Goal: Task Accomplishment & Management: Use online tool/utility

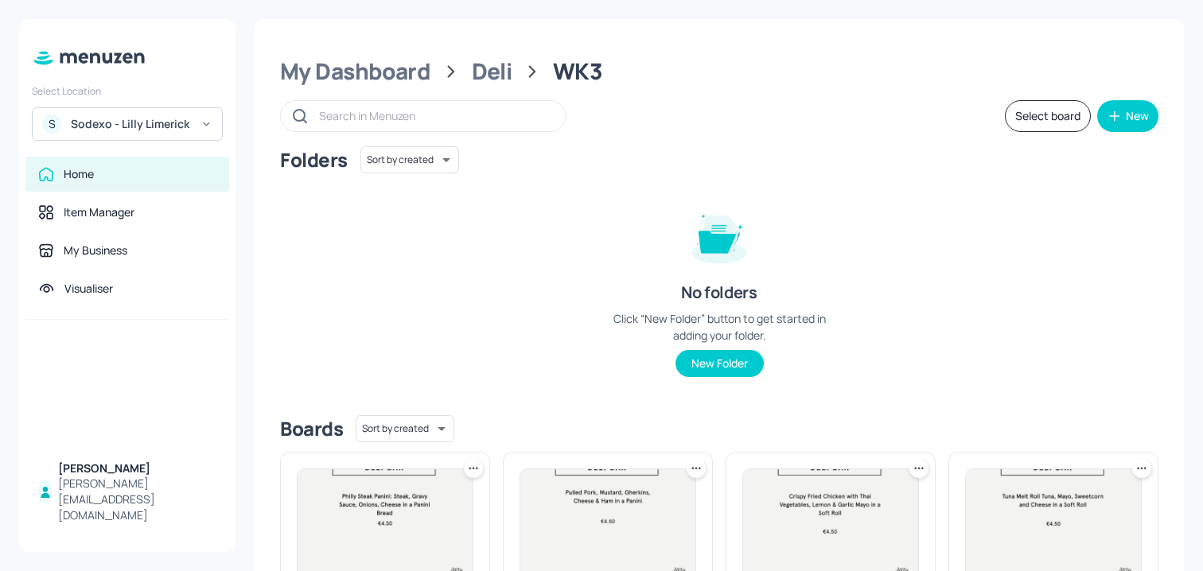
click at [158, 119] on div "Sodexo - Lilly Limerick" at bounding box center [131, 124] width 120 height 16
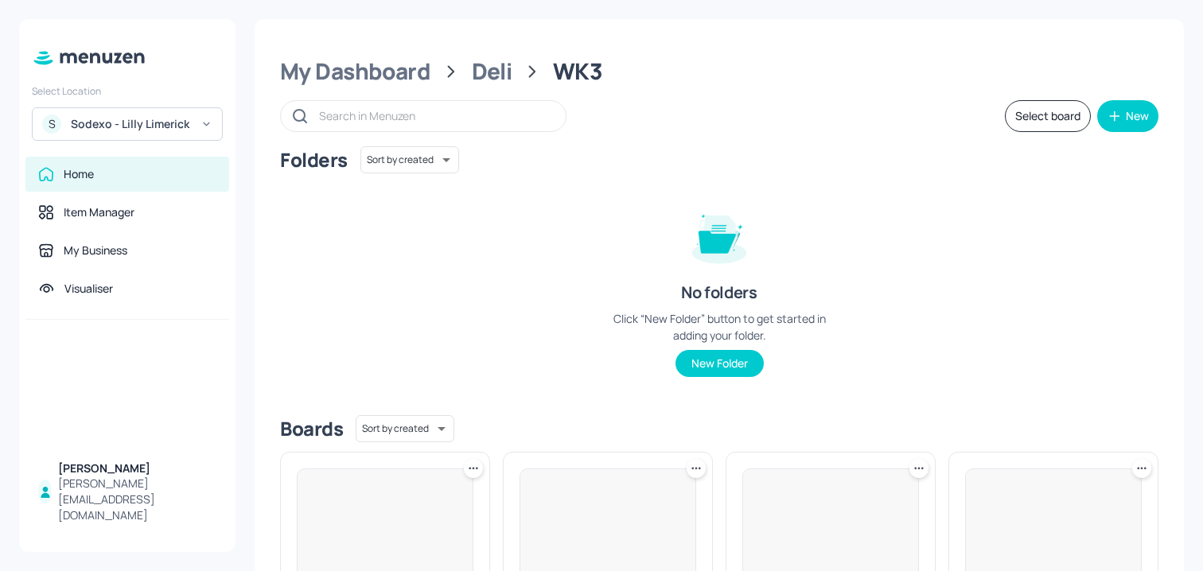
click at [172, 123] on div "Sodexo - Lilly Limerick" at bounding box center [131, 124] width 120 height 16
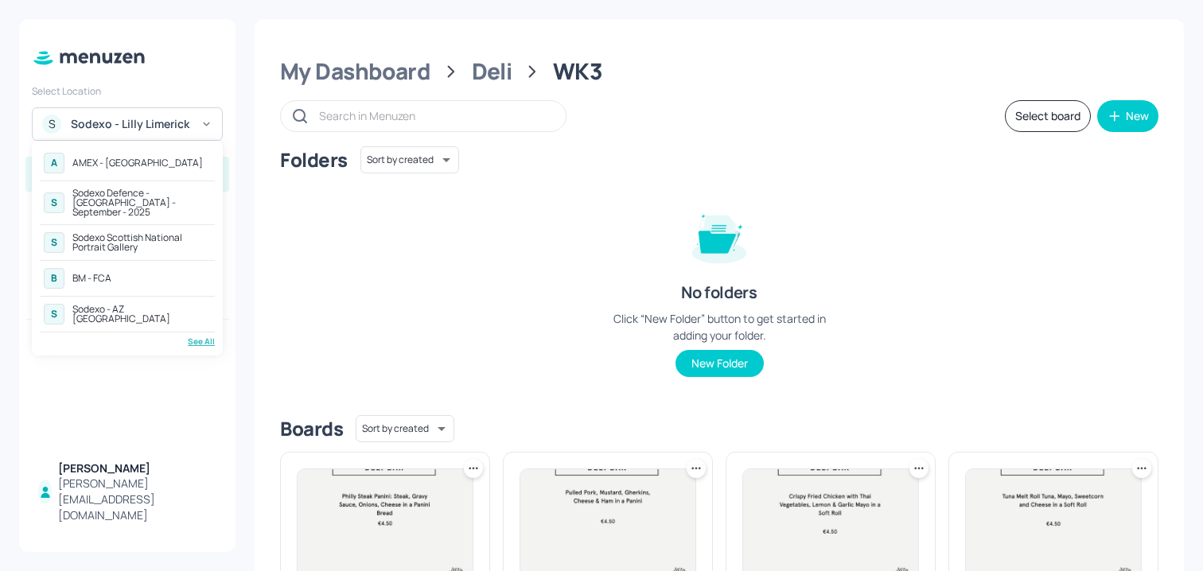
click at [198, 336] on div "See All" at bounding box center [127, 342] width 175 height 12
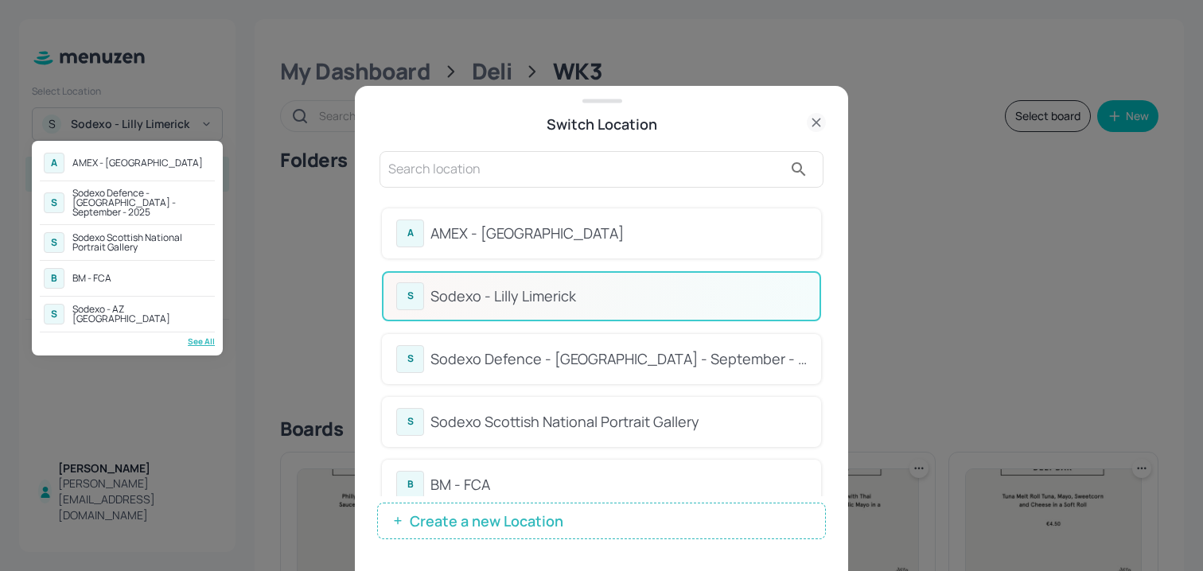
click at [558, 375] on div at bounding box center [601, 285] width 1203 height 571
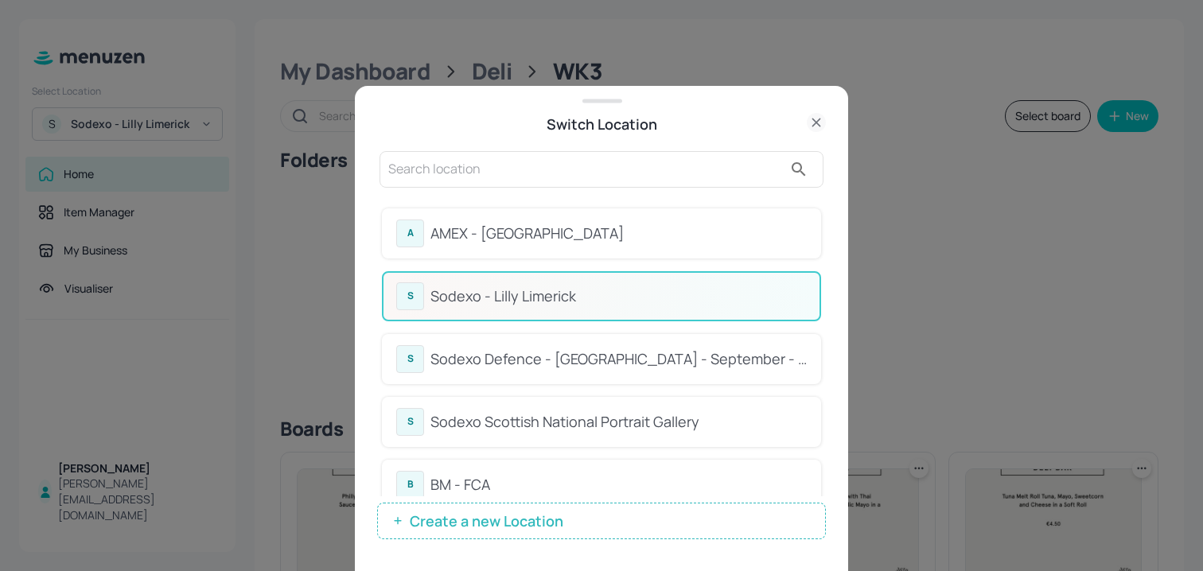
click at [540, 365] on div "A AMEX - Frankfurt S Sodexo Defence - Colchester - September - 2025 S Sodexo Sc…" at bounding box center [601, 285] width 1203 height 571
click at [540, 365] on div "Sodexo Defence - [GEOGRAPHIC_DATA] - September - 2025" at bounding box center [618, 359] width 376 height 21
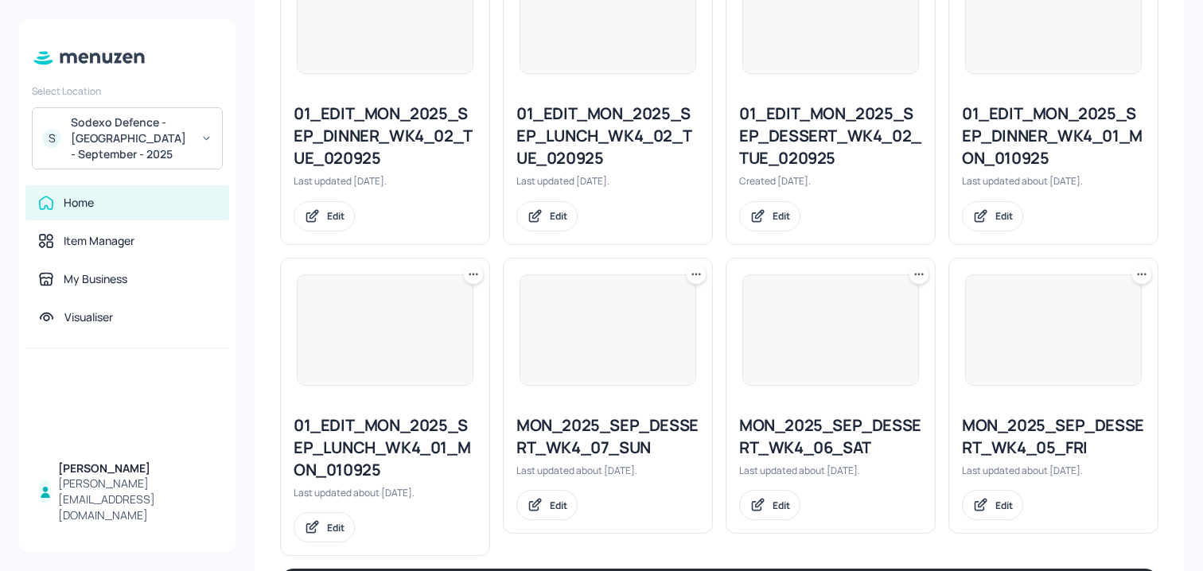
scroll to position [1814, 0]
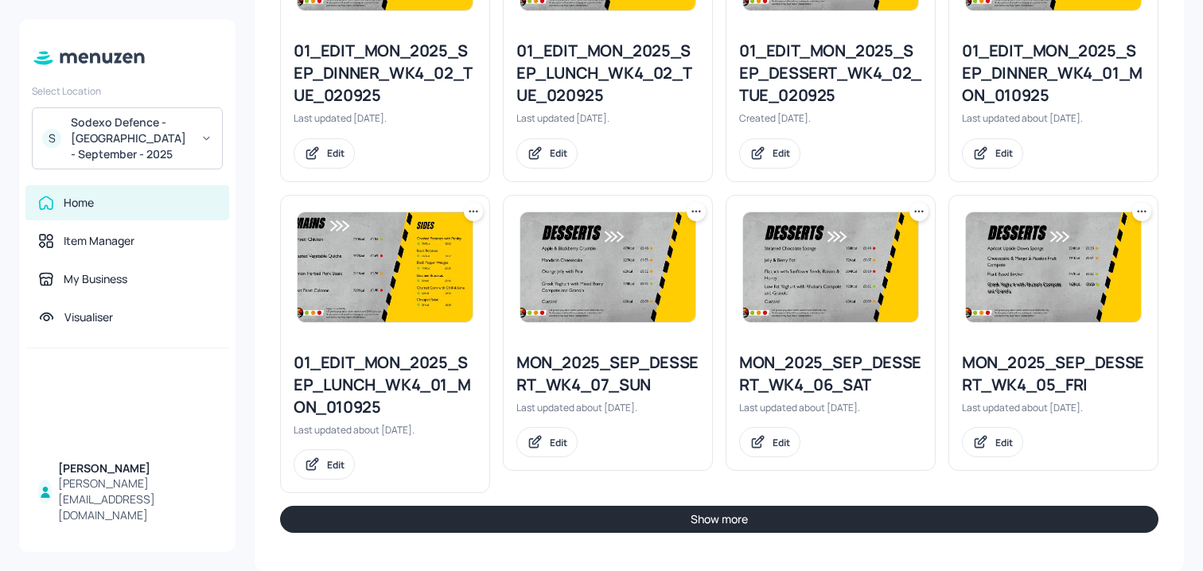
click at [571, 513] on button "Show more" at bounding box center [719, 519] width 878 height 27
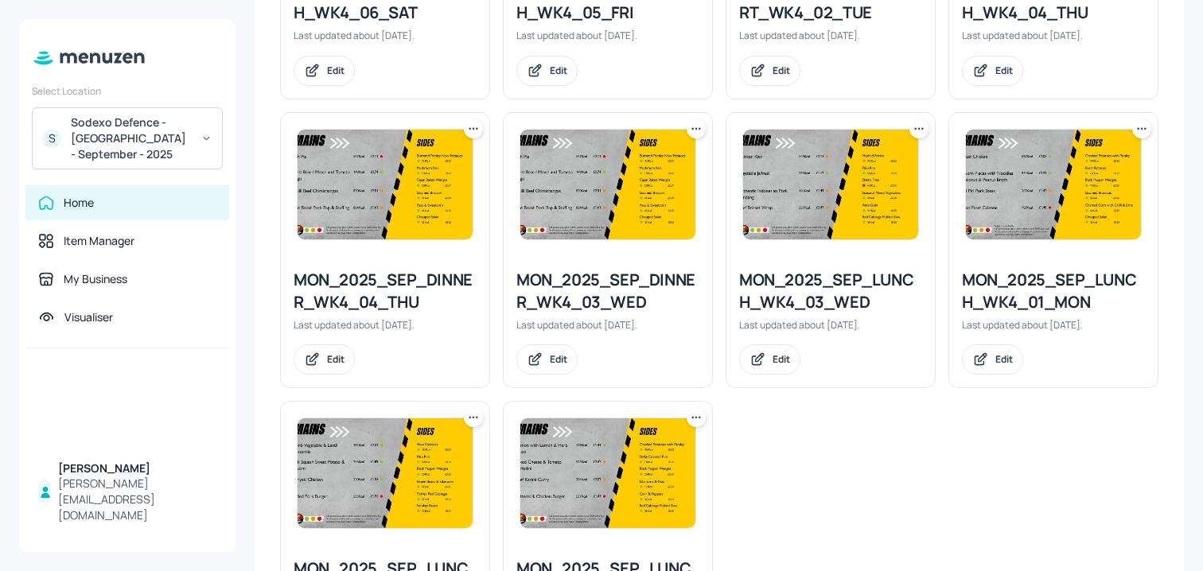
scroll to position [3093, 0]
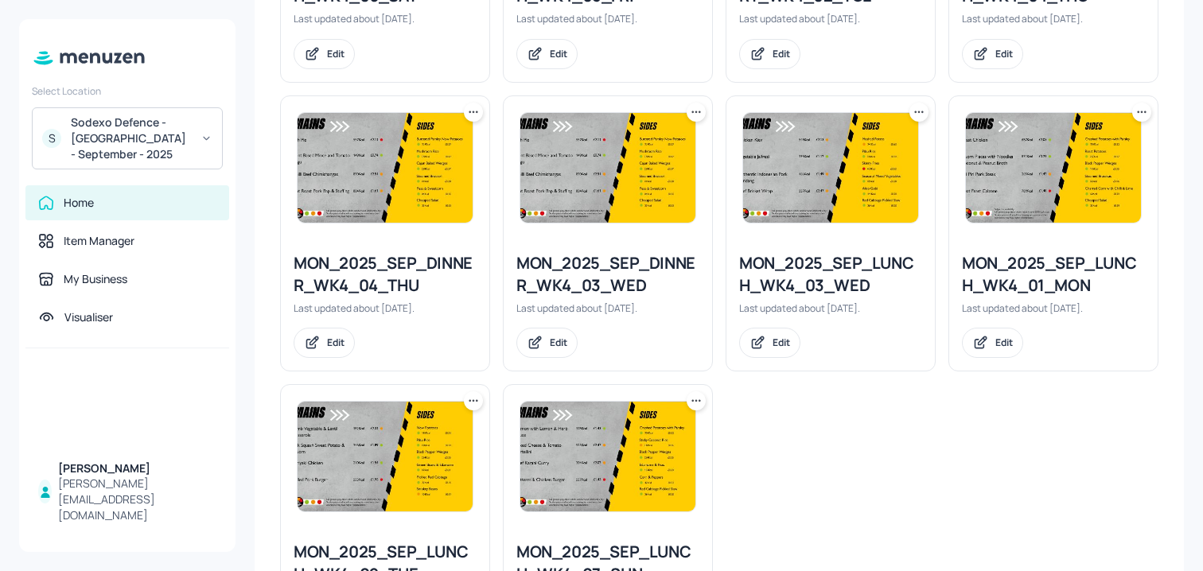
click at [691, 115] on icon at bounding box center [696, 112] width 16 height 16
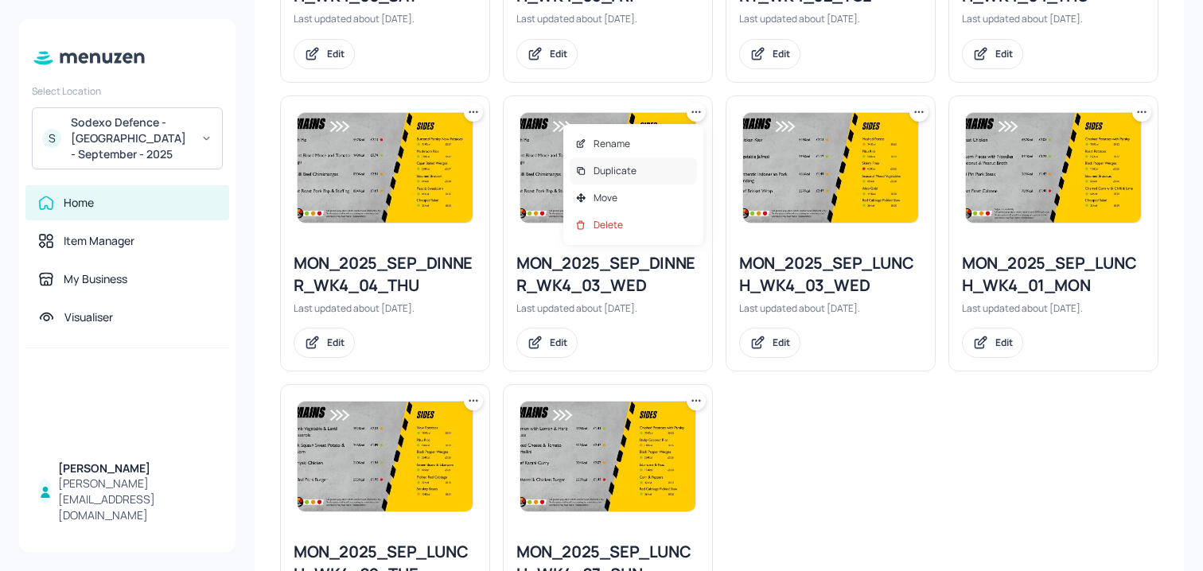
click at [611, 177] on p "Duplicate" at bounding box center [615, 171] width 43 height 14
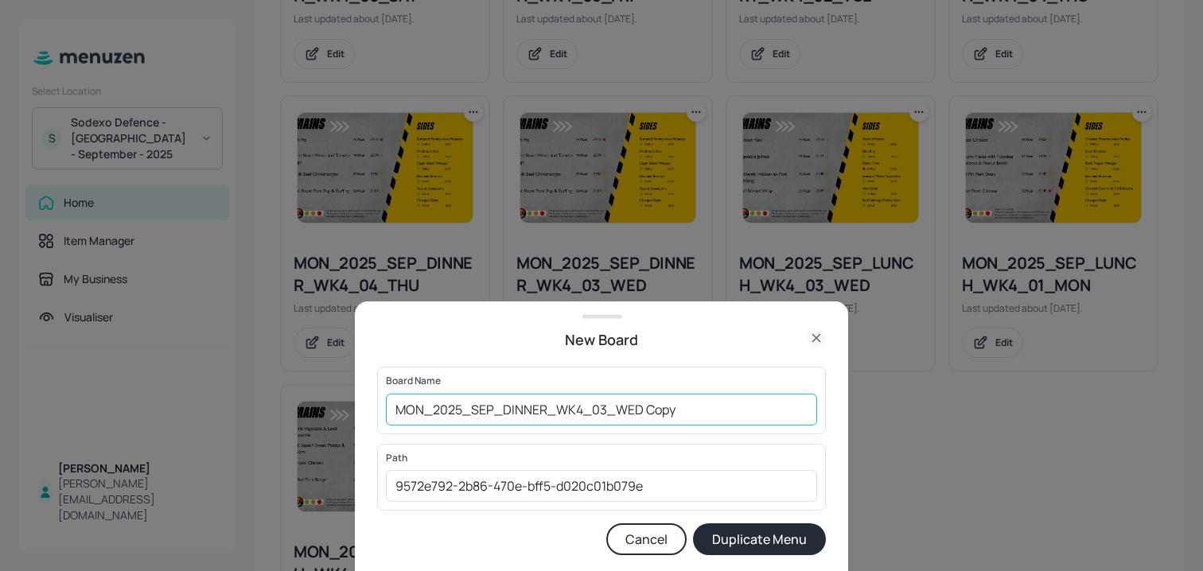
click at [402, 410] on input "MON_2025_SEP_DINNER_WK4_03_WED Copy" at bounding box center [601, 410] width 431 height 32
click at [804, 409] on input "01_ED_MON_2025_SEP_DINNER_WK4_03_WED Copy" at bounding box center [601, 410] width 431 height 32
type input "01_ED_MON_2025_SEP_DINNER_WK4_03_WED_011025"
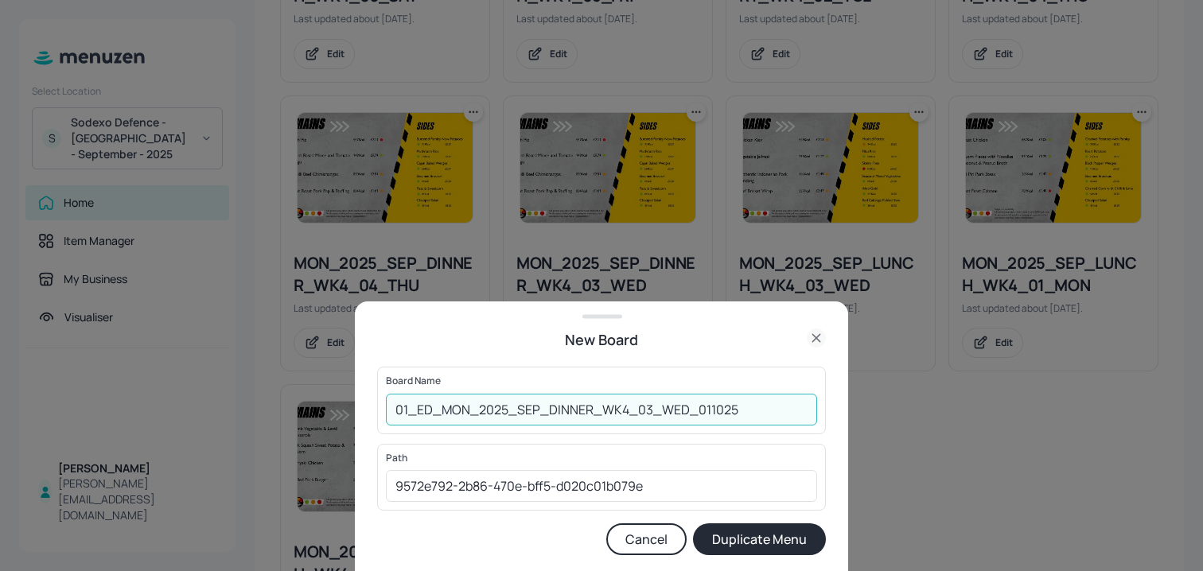
click at [693, 524] on button "Duplicate Menu" at bounding box center [759, 540] width 133 height 32
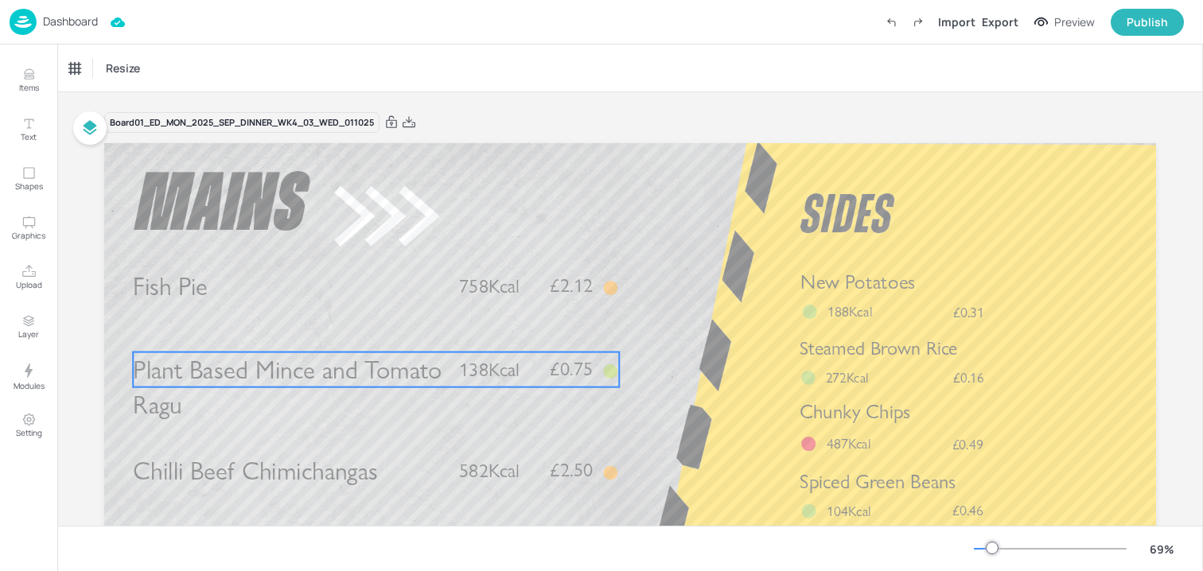
scroll to position [85, 0]
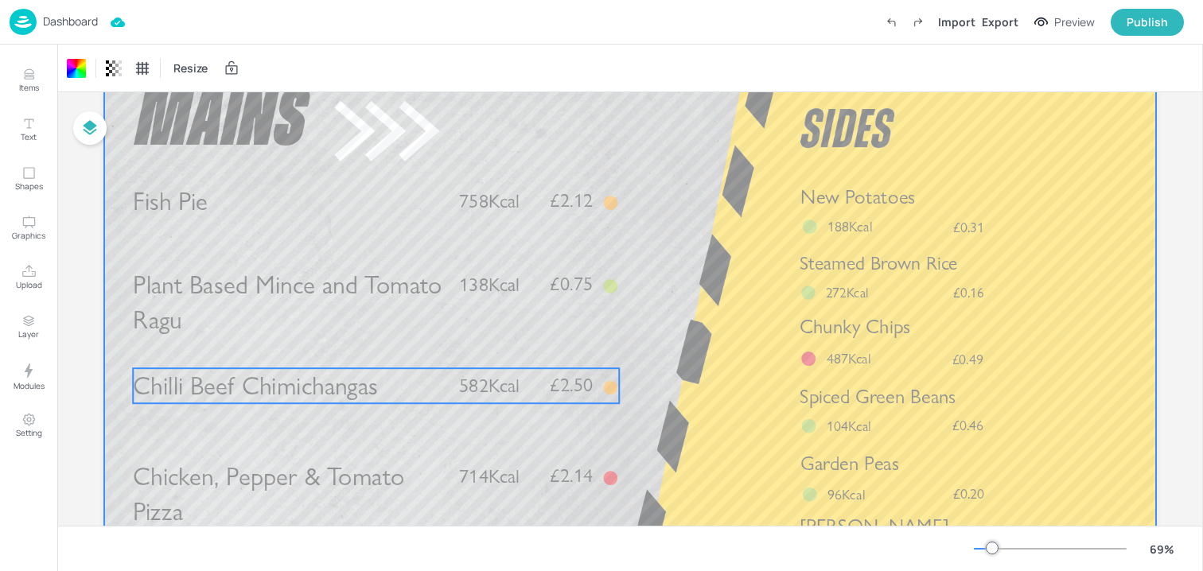
click at [267, 390] on span "Chilli Beef Chimichangas" at bounding box center [255, 386] width 245 height 31
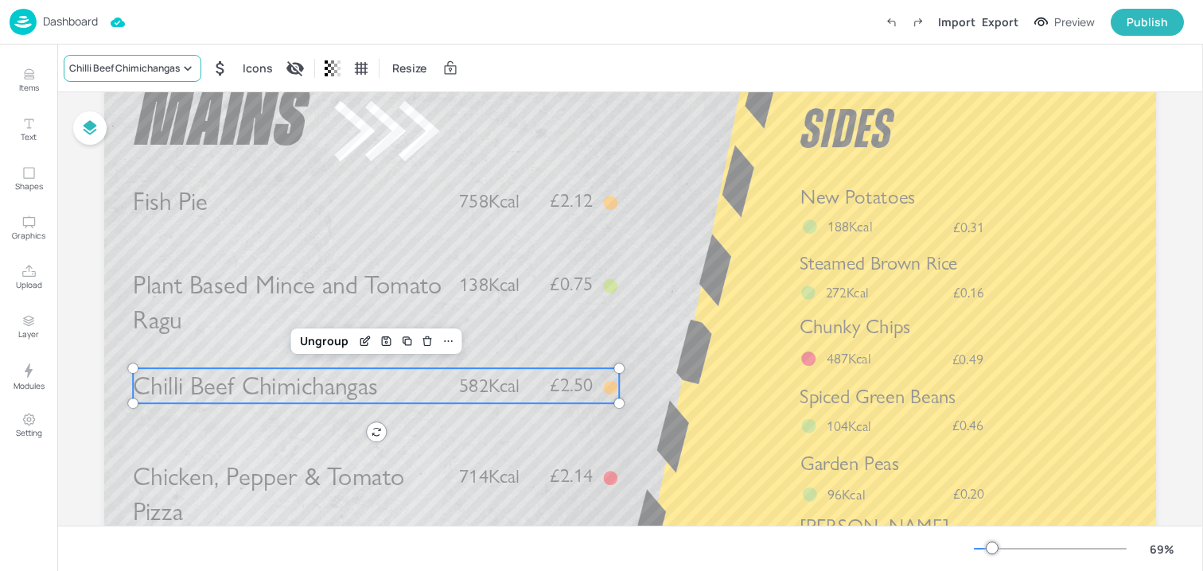
click at [164, 75] on div "Chilli Beef Chimichangas" at bounding box center [124, 68] width 111 height 14
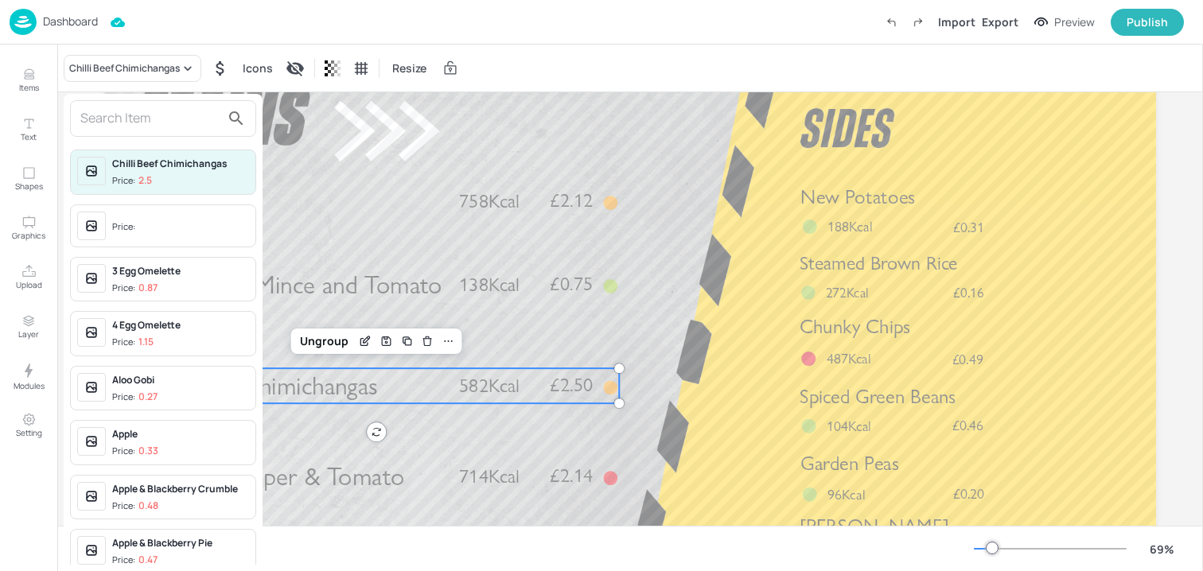
click at [162, 106] on input "text" at bounding box center [150, 118] width 140 height 25
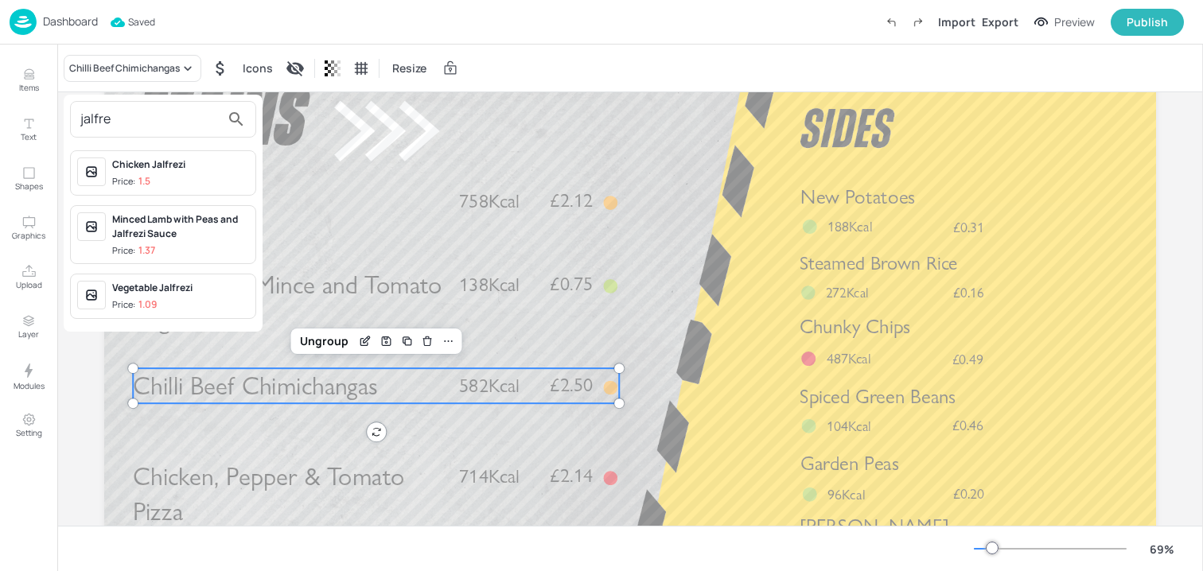
type input "jalfre"
click at [181, 162] on div "Chicken Jalfrezi" at bounding box center [180, 165] width 137 height 14
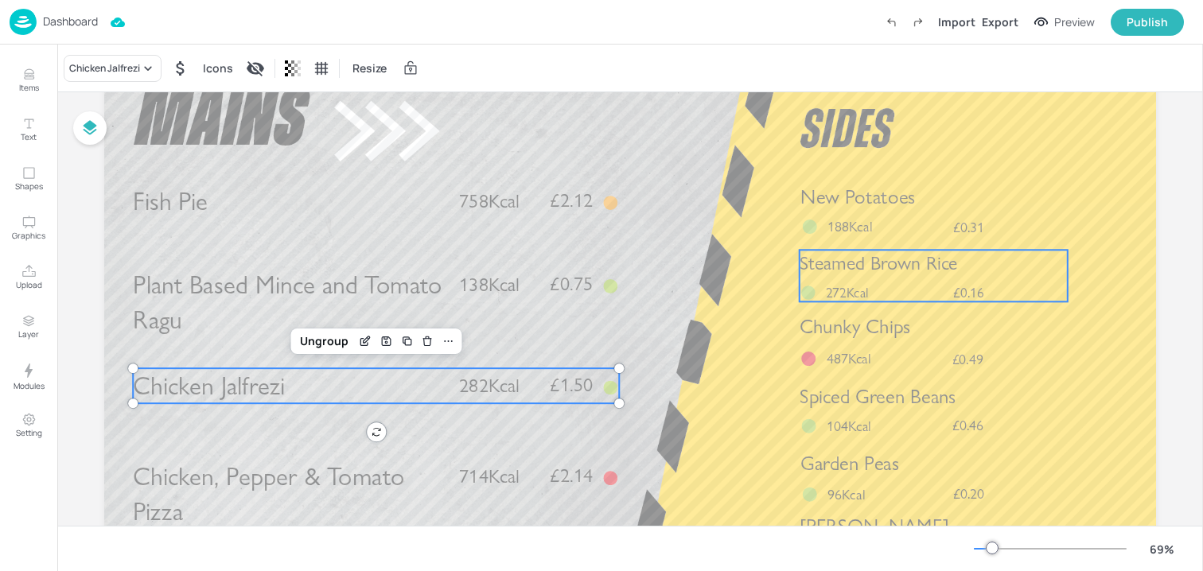
click at [854, 220] on span "188Kcal" at bounding box center [850, 227] width 45 height 18
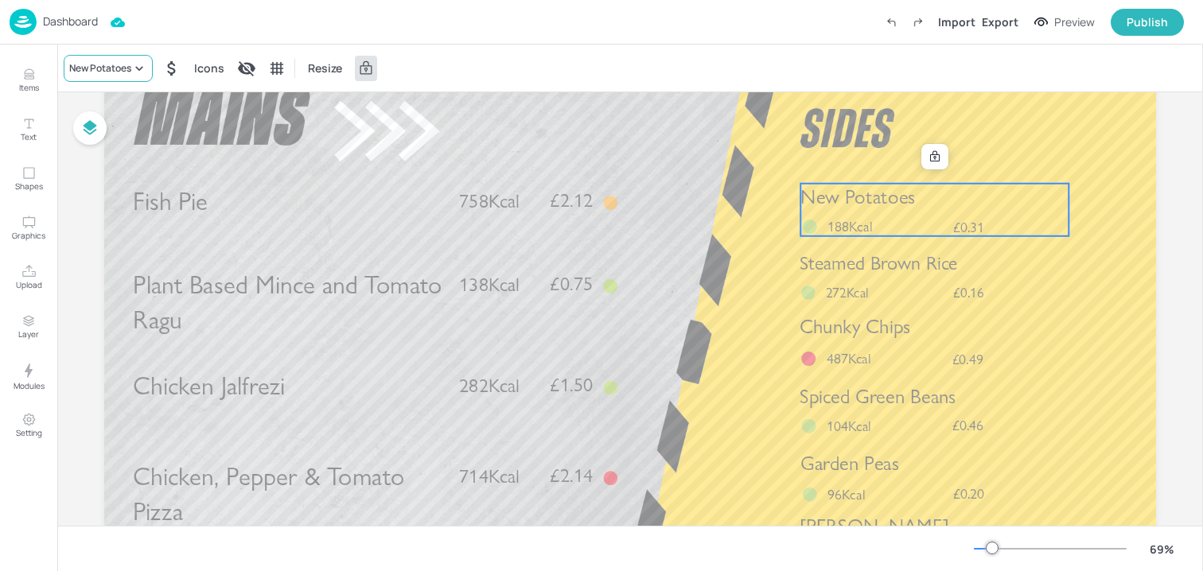
click at [126, 65] on div "New Potatoes" at bounding box center [100, 68] width 62 height 14
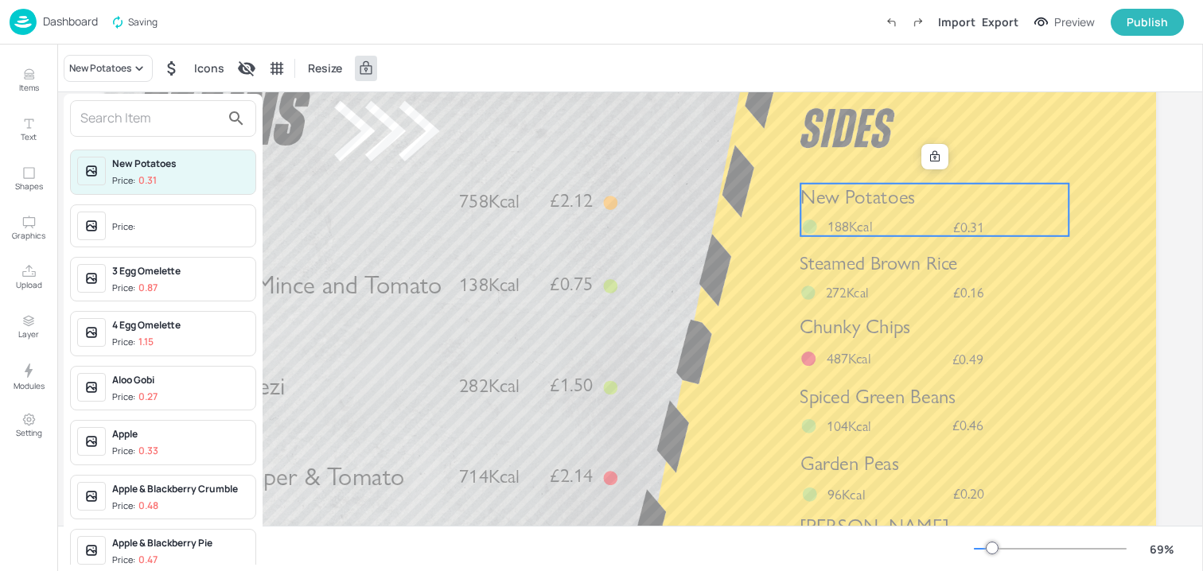
click at [132, 122] on input "text" at bounding box center [150, 118] width 140 height 25
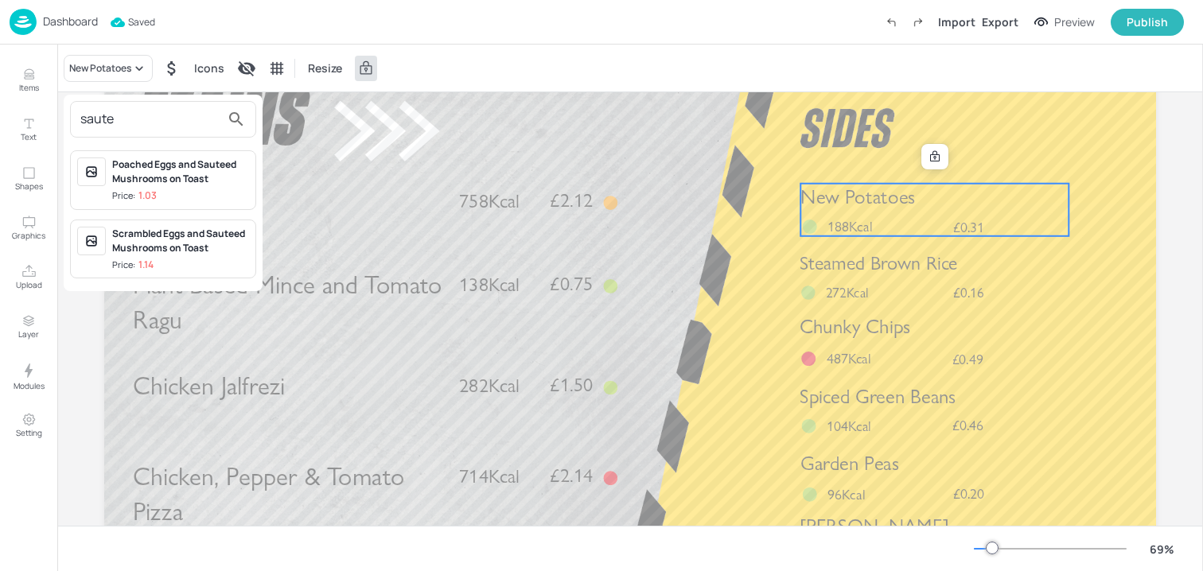
click at [158, 126] on input "saute" at bounding box center [150, 119] width 140 height 25
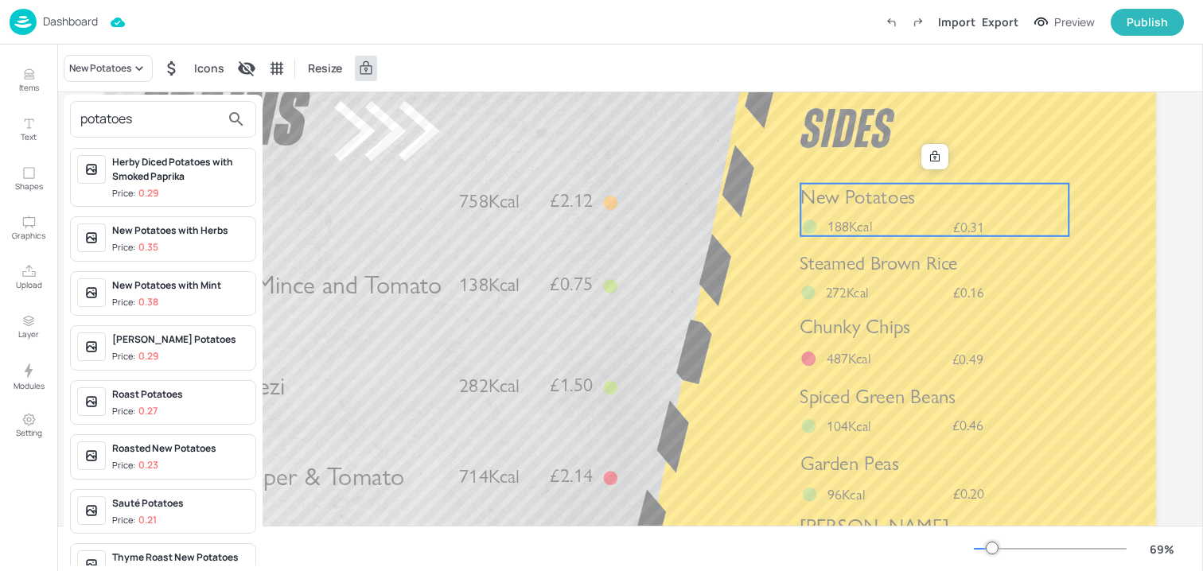
scroll to position [731, 0]
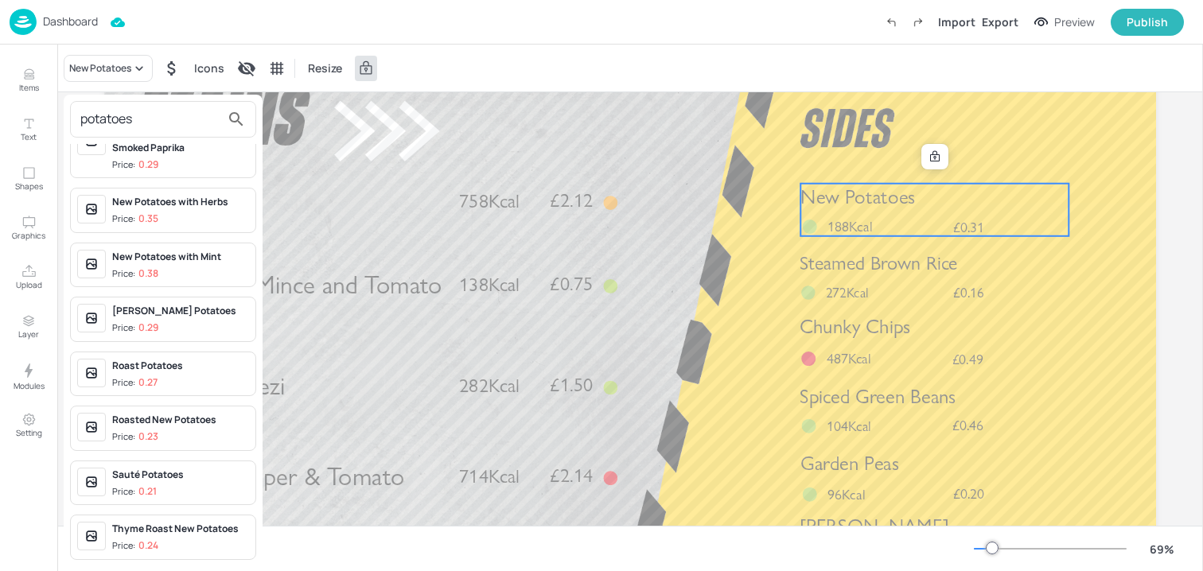
type input "potatoes"
click at [175, 473] on div "Sauté Potatoes" at bounding box center [180, 475] width 137 height 14
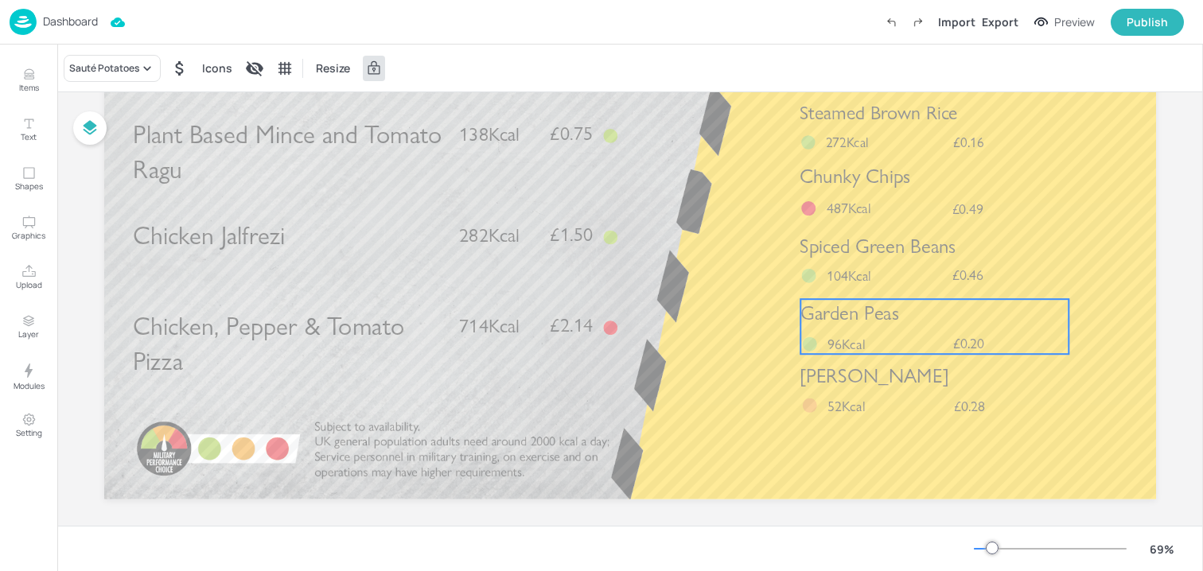
scroll to position [248, 0]
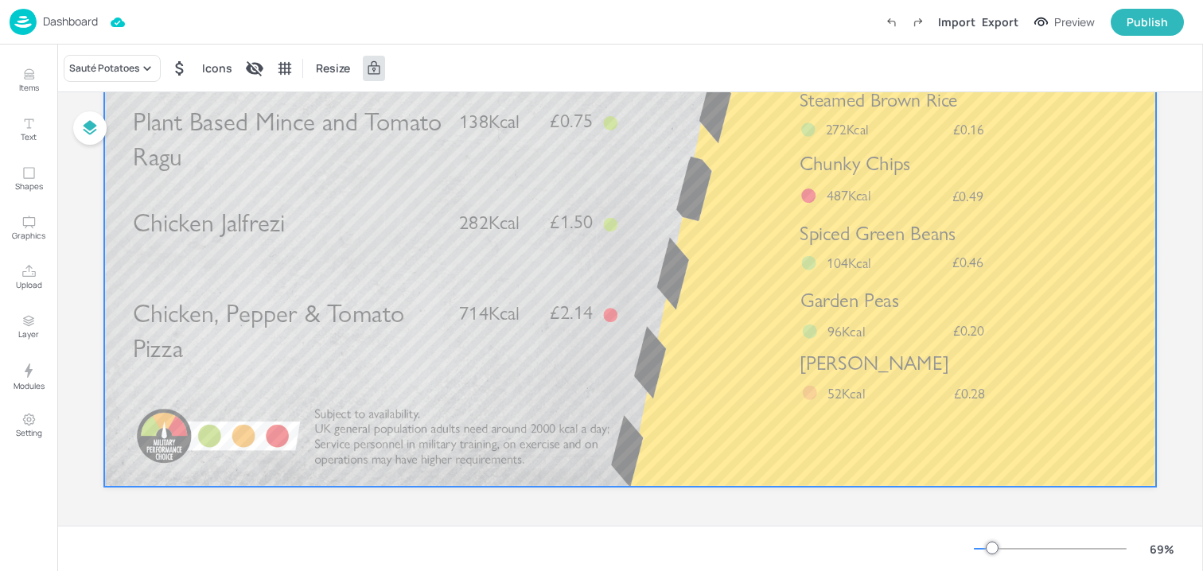
click at [828, 389] on span "52Kcal" at bounding box center [846, 394] width 37 height 18
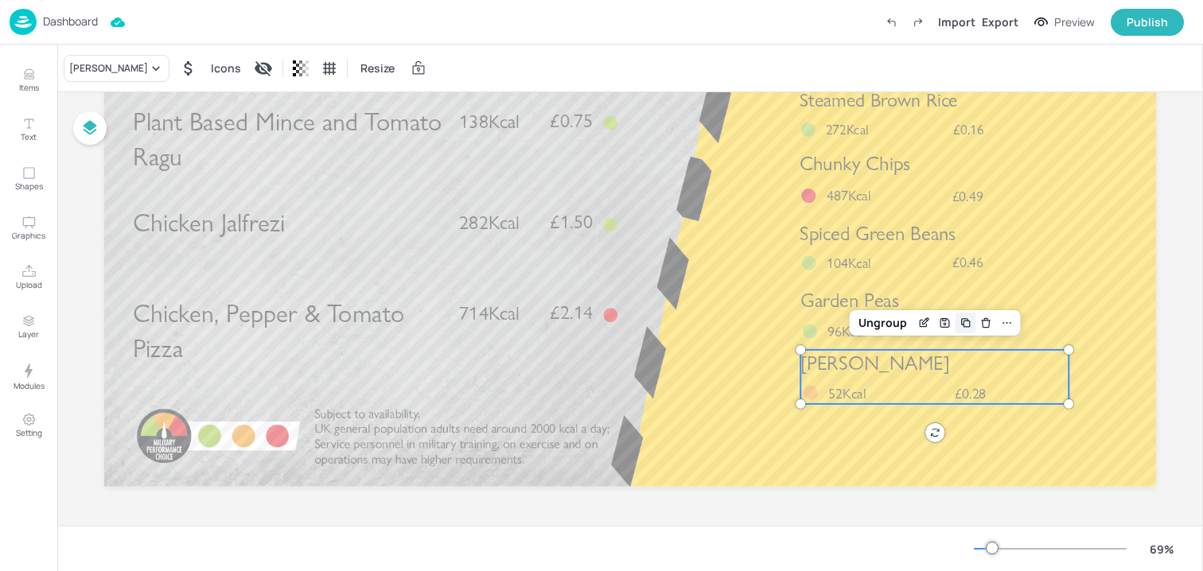
click at [959, 327] on icon "Duplicate" at bounding box center [965, 323] width 13 height 13
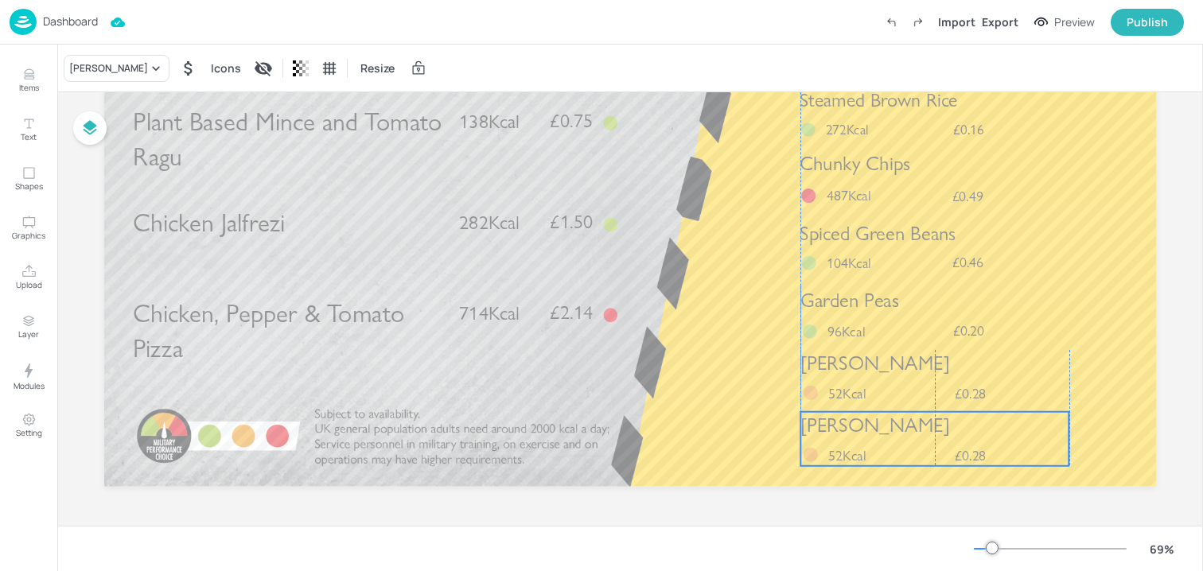
drag, startPoint x: 891, startPoint y: 367, endPoint x: 887, endPoint y: 423, distance: 56.6
click at [887, 423] on span "[PERSON_NAME]" at bounding box center [874, 426] width 149 height 24
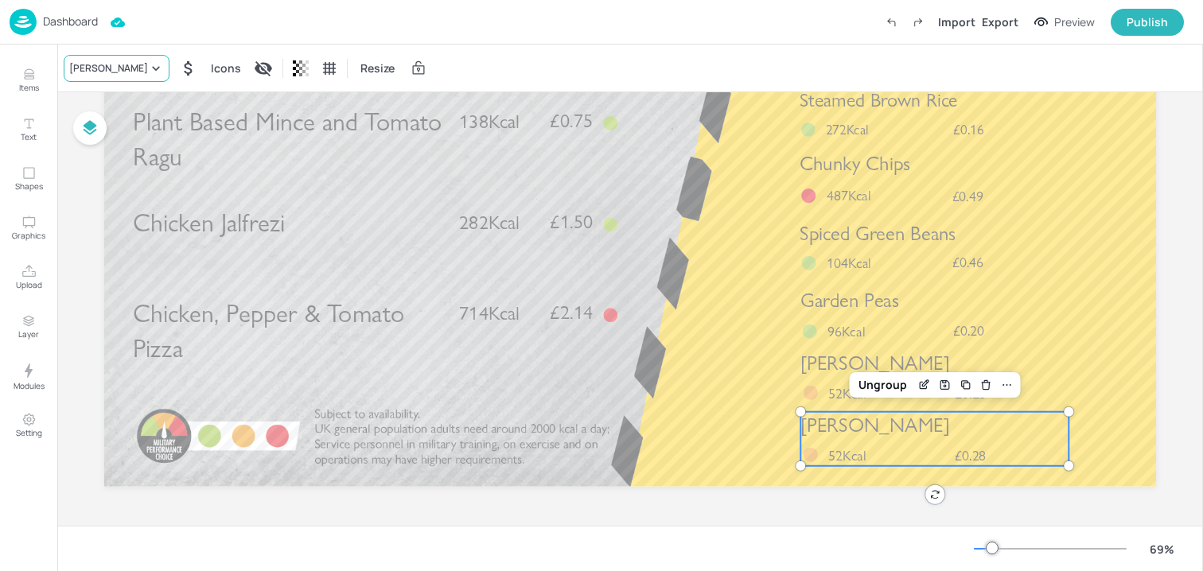
click at [114, 72] on div "[PERSON_NAME]" at bounding box center [108, 68] width 79 height 14
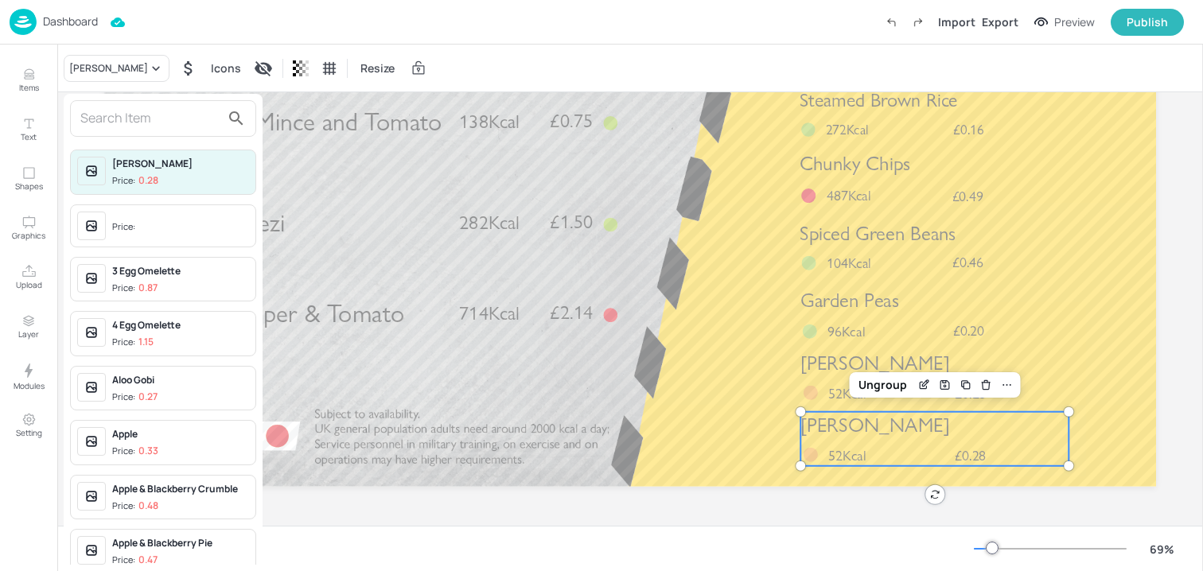
click at [144, 114] on input "text" at bounding box center [150, 118] width 140 height 25
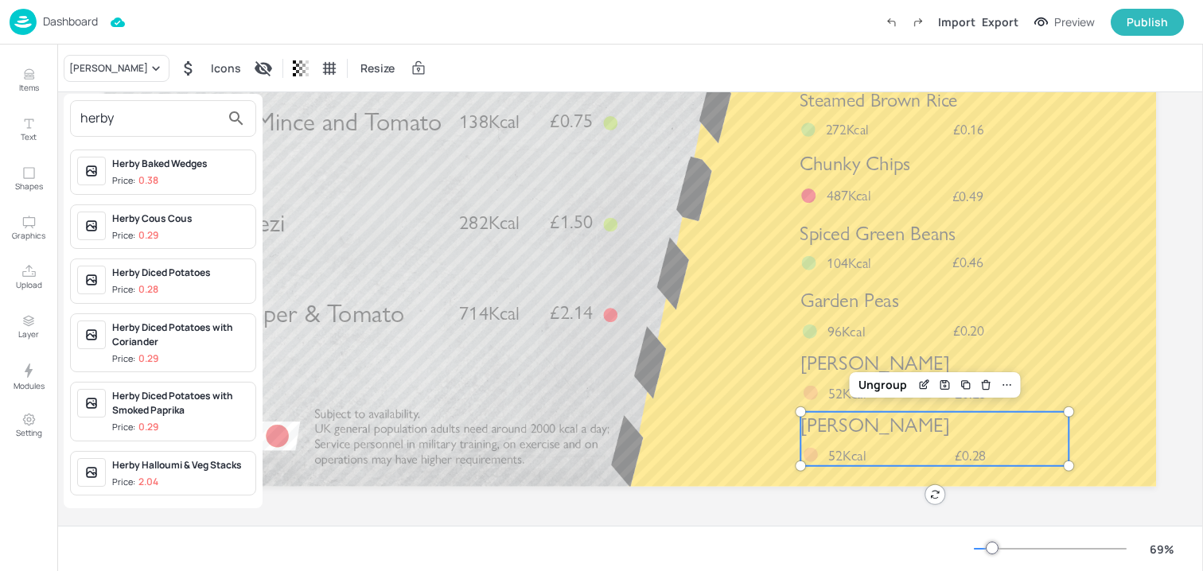
type input "herby"
click at [187, 285] on span "Price: 0.28" at bounding box center [180, 290] width 137 height 14
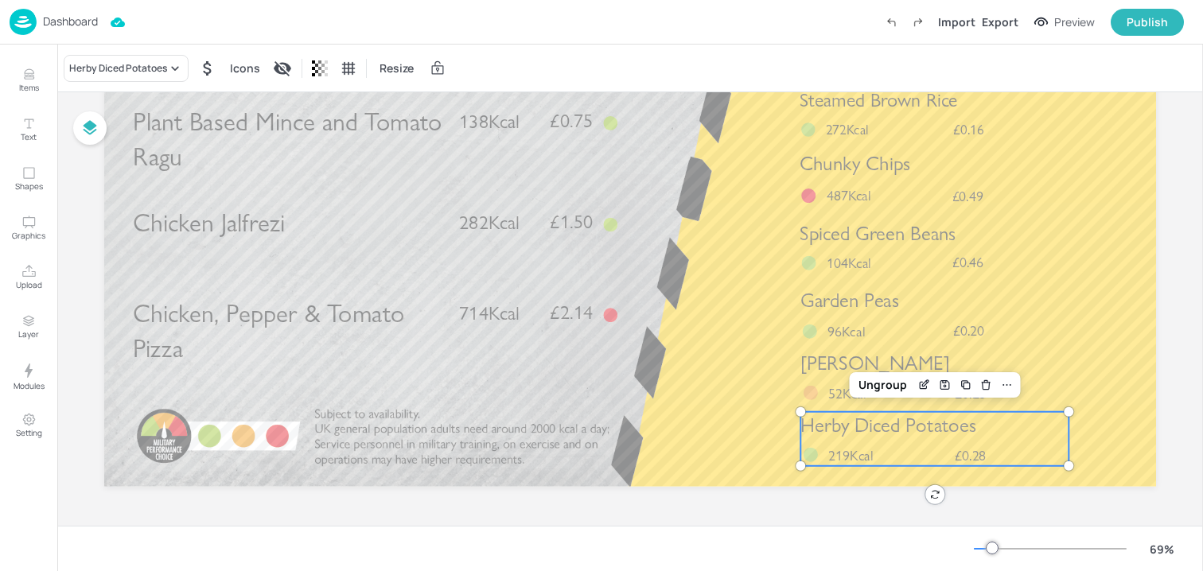
click at [720, 391] on div at bounding box center [630, 191] width 1052 height 592
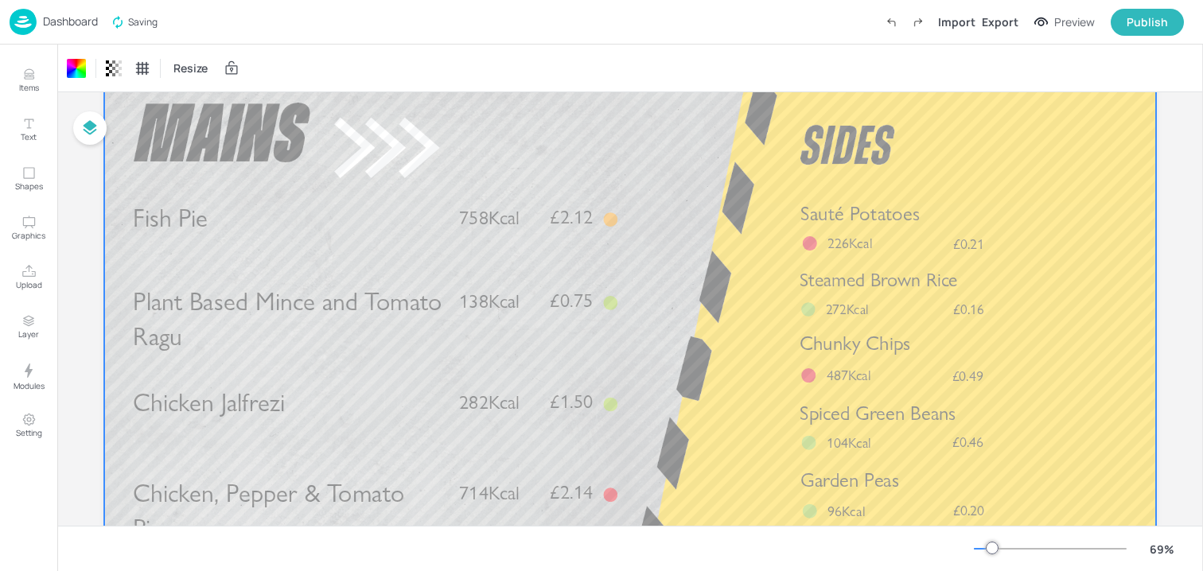
scroll to position [66, 0]
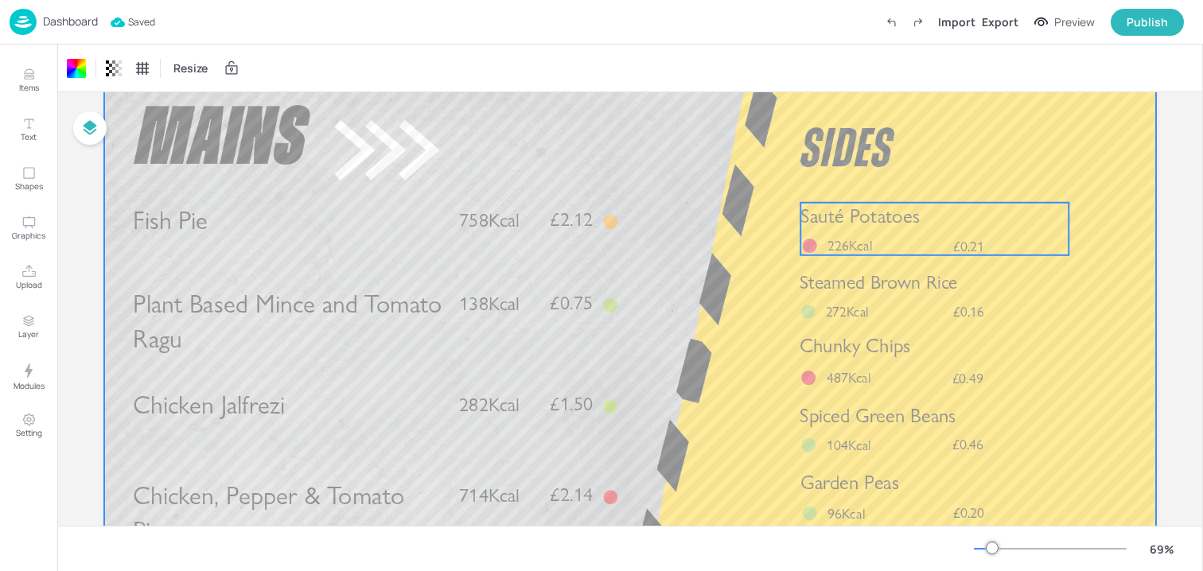
click at [847, 232] on div "Sauté Potatoes £0.21 226Kcal" at bounding box center [934, 229] width 268 height 53
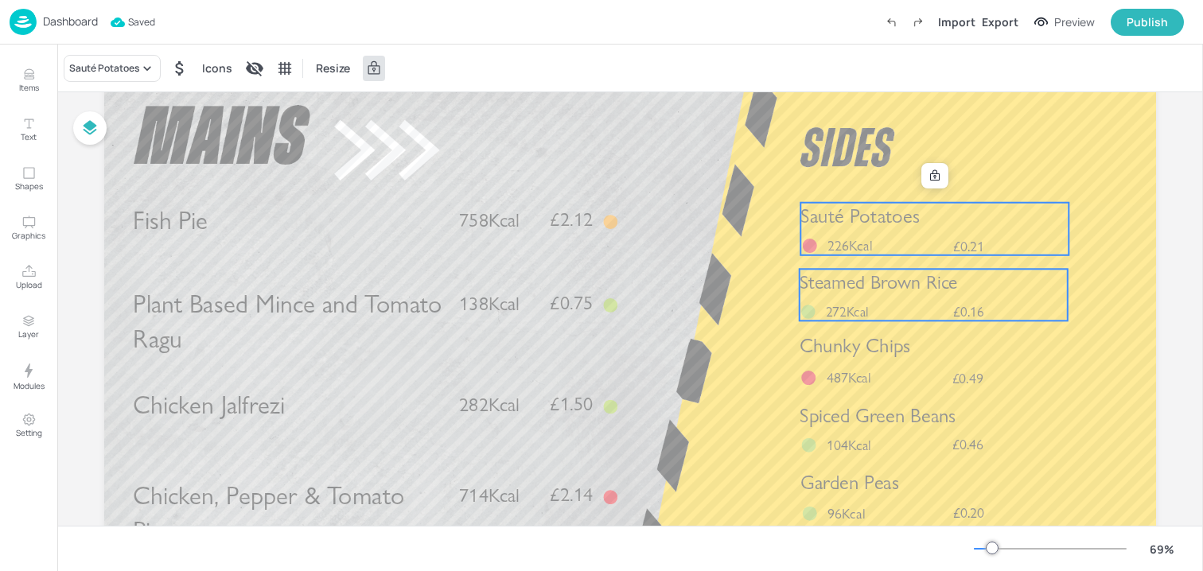
click at [875, 289] on span "Steamed Brown Rice" at bounding box center [879, 282] width 158 height 23
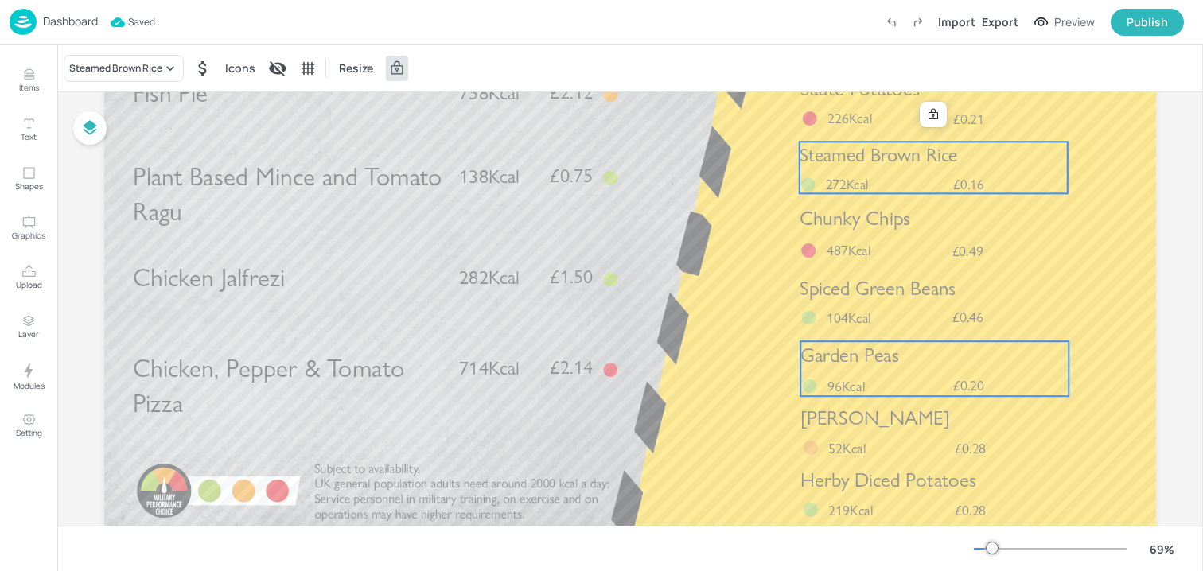
scroll to position [248, 0]
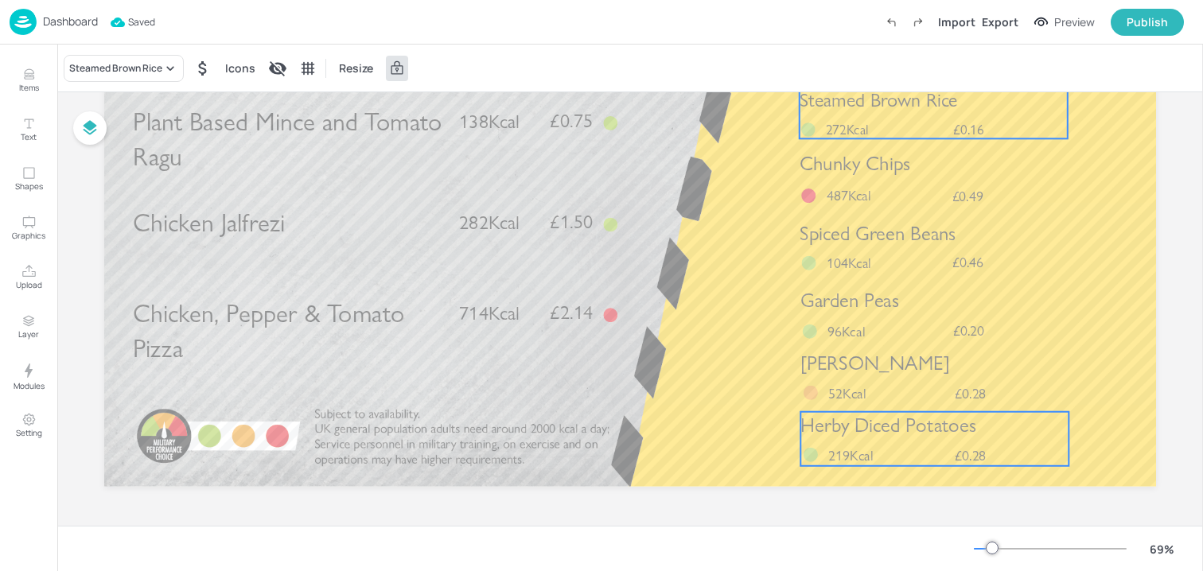
click at [879, 443] on div "Herby Diced Potatoes £0.28 219Kcal" at bounding box center [934, 439] width 268 height 54
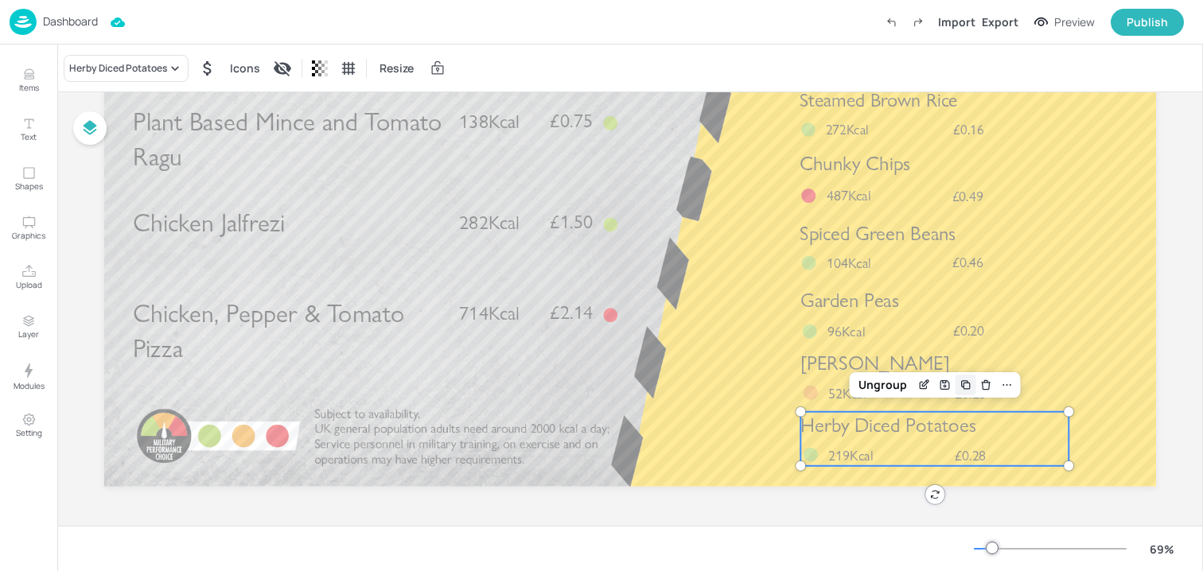
click at [965, 390] on icon "Duplicate" at bounding box center [965, 385] width 13 height 13
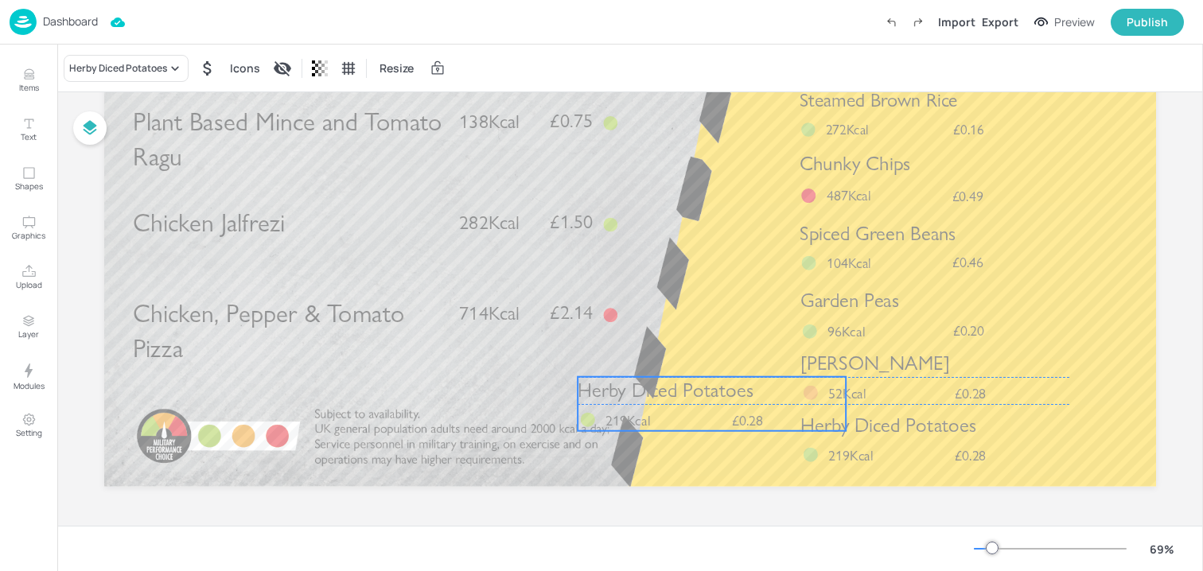
drag, startPoint x: 872, startPoint y: 439, endPoint x: 623, endPoint y: 397, distance: 252.6
click at [623, 397] on span "Herby Diced Potatoes" at bounding box center [665, 391] width 175 height 24
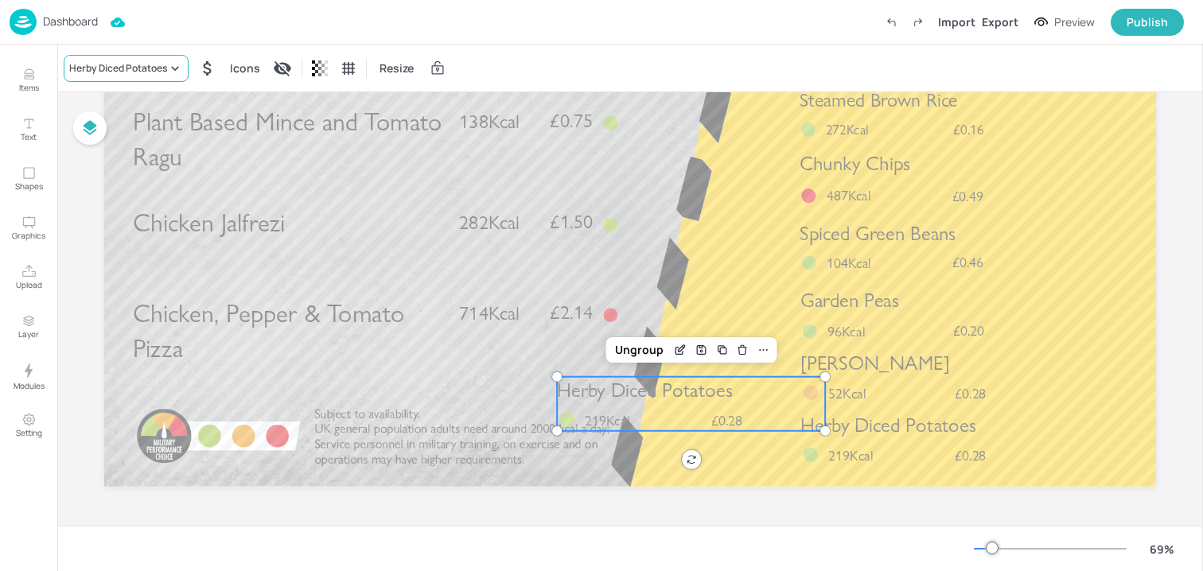
click at [143, 67] on div "Herby Diced Potatoes" at bounding box center [118, 68] width 98 height 14
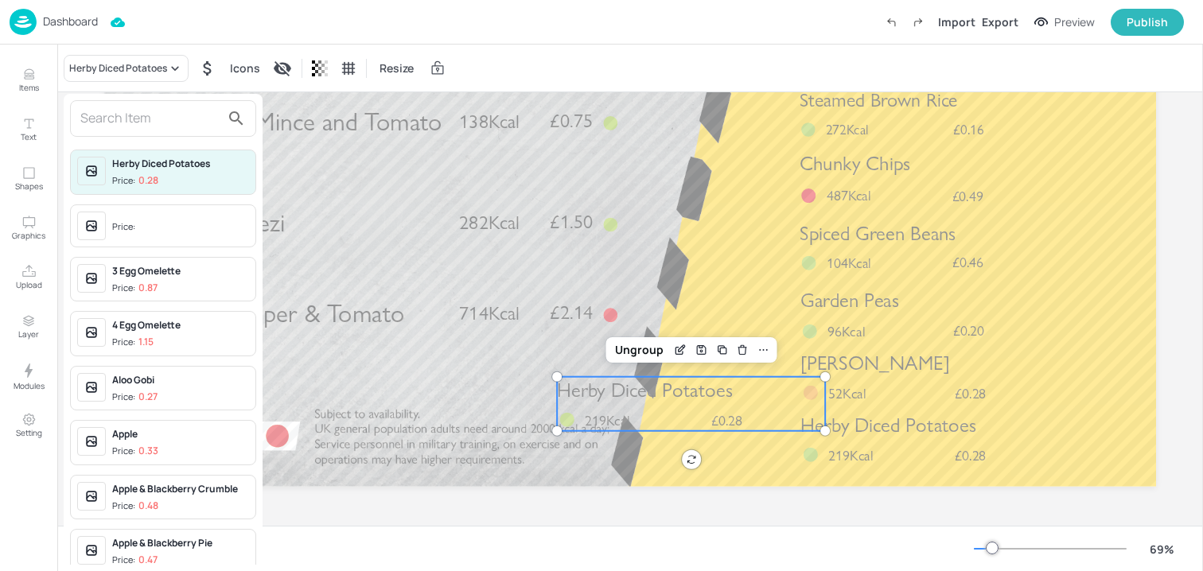
click at [136, 107] on input "text" at bounding box center [150, 118] width 140 height 25
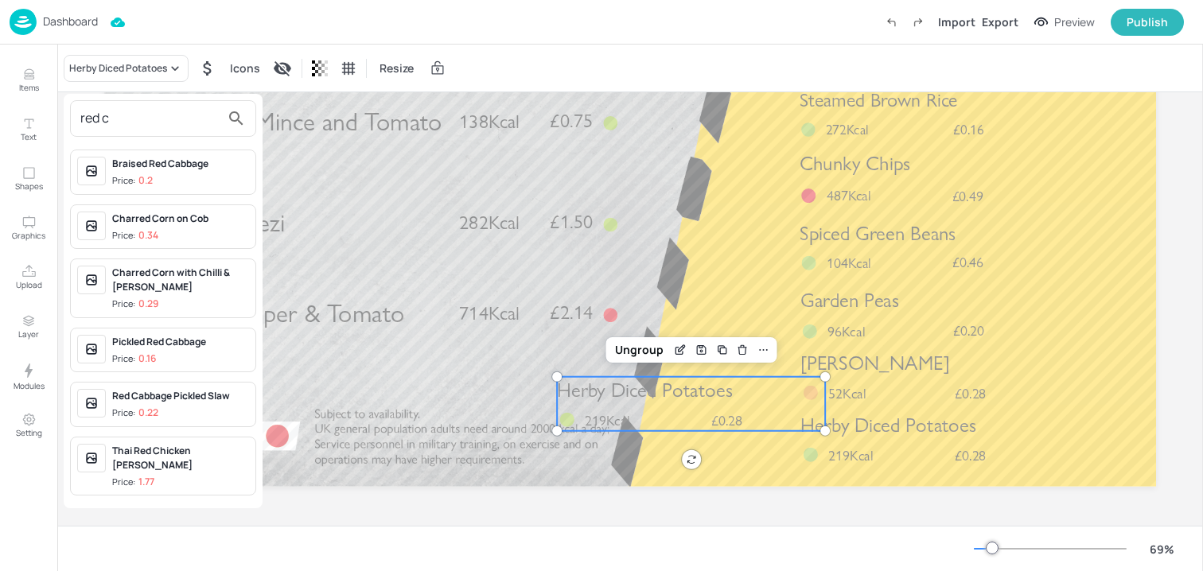
type input "red c"
click at [162, 171] on div "Braised Red Cabbage Price: 0.2" at bounding box center [180, 172] width 137 height 31
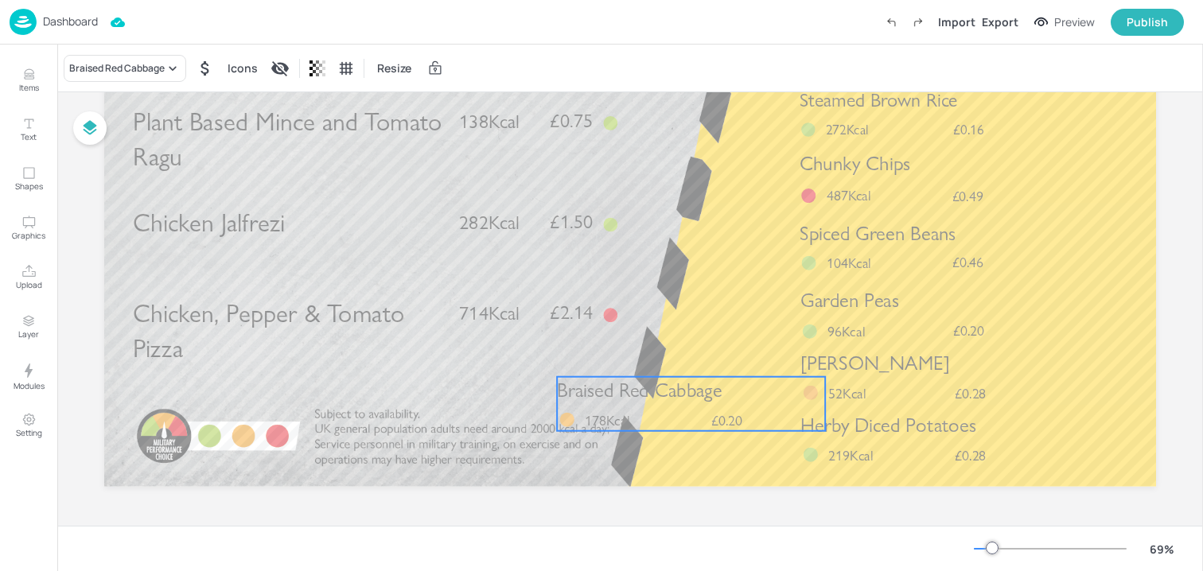
drag, startPoint x: 600, startPoint y: 392, endPoint x: 811, endPoint y: 165, distance: 310.2
click at [722, 379] on span "Braised Red Cabbage" at bounding box center [639, 391] width 165 height 24
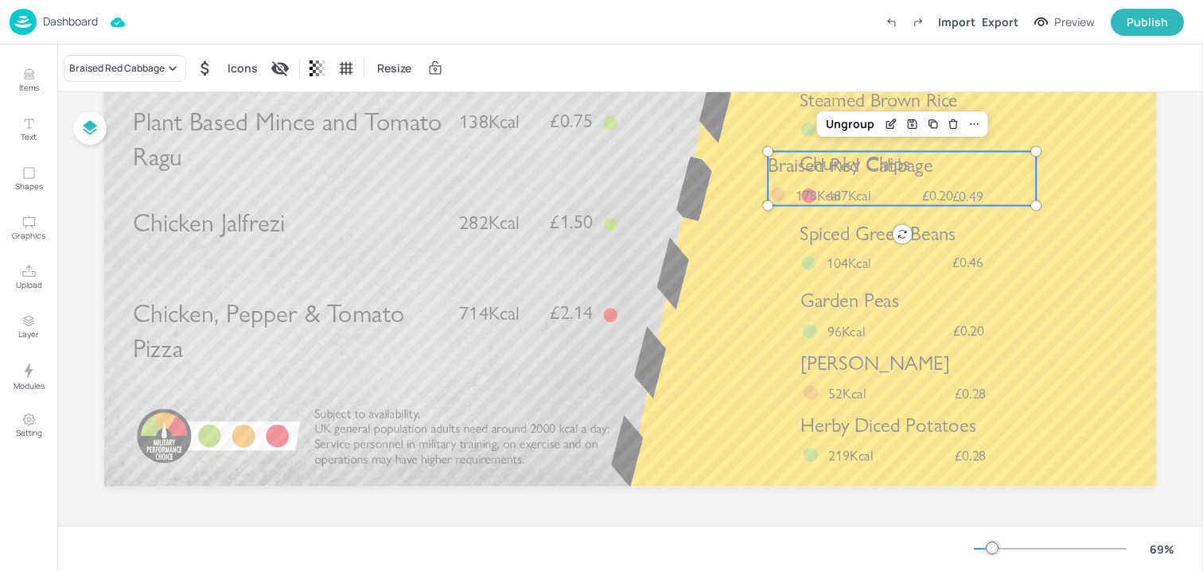
scroll to position [108, 0]
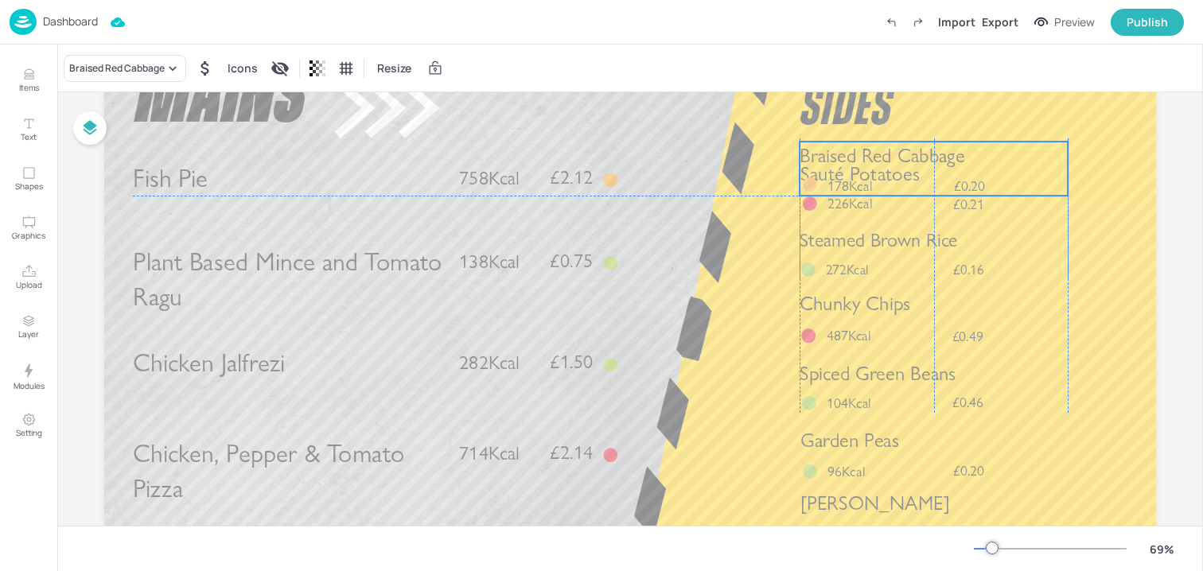
drag, startPoint x: 799, startPoint y: 300, endPoint x: 828, endPoint y: 147, distance: 155.4
click at [828, 147] on span "Braised Red Cabbage" at bounding box center [882, 155] width 165 height 24
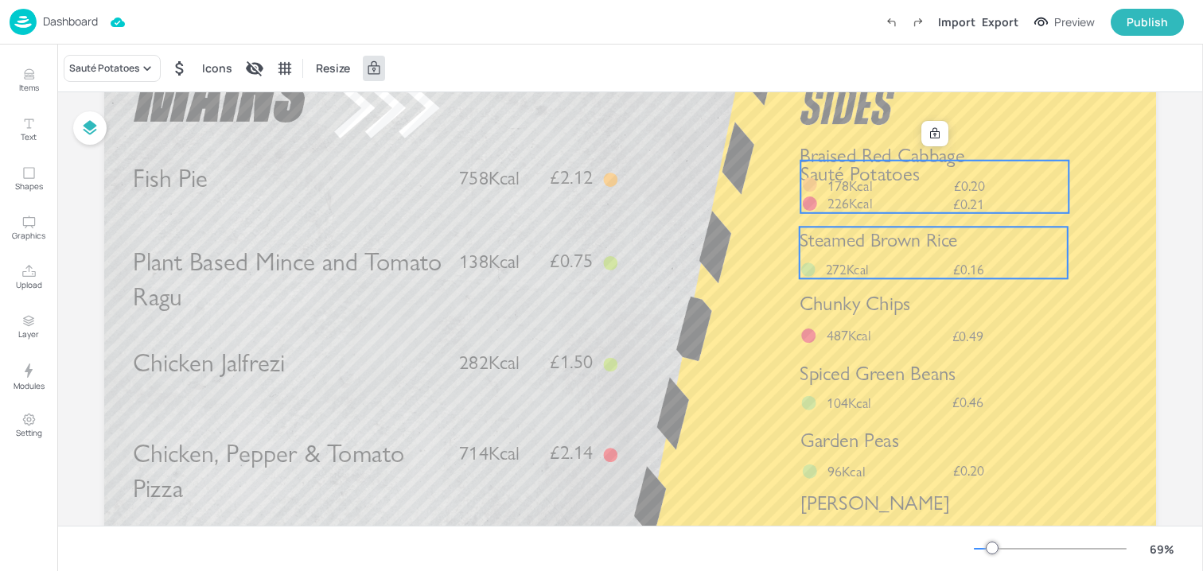
drag, startPoint x: 820, startPoint y: 203, endPoint x: 819, endPoint y: 230, distance: 27.1
click at [819, 35] on div "Fish Pie £2.12 758Kcal Chicken Jalfrezi £1.50 282Kcal Chicken, Pepper & Tomato …" at bounding box center [630, 35] width 1052 height 0
drag, startPoint x: 821, startPoint y: 209, endPoint x: 821, endPoint y: 226, distance: 16.7
click at [821, 35] on div "Fish Pie £2.12 758Kcal Chicken Jalfrezi £1.50 282Kcal Chicken, Pepper & Tomato …" at bounding box center [630, 35] width 1052 height 0
drag, startPoint x: 815, startPoint y: 209, endPoint x: 815, endPoint y: 219, distance: 9.5
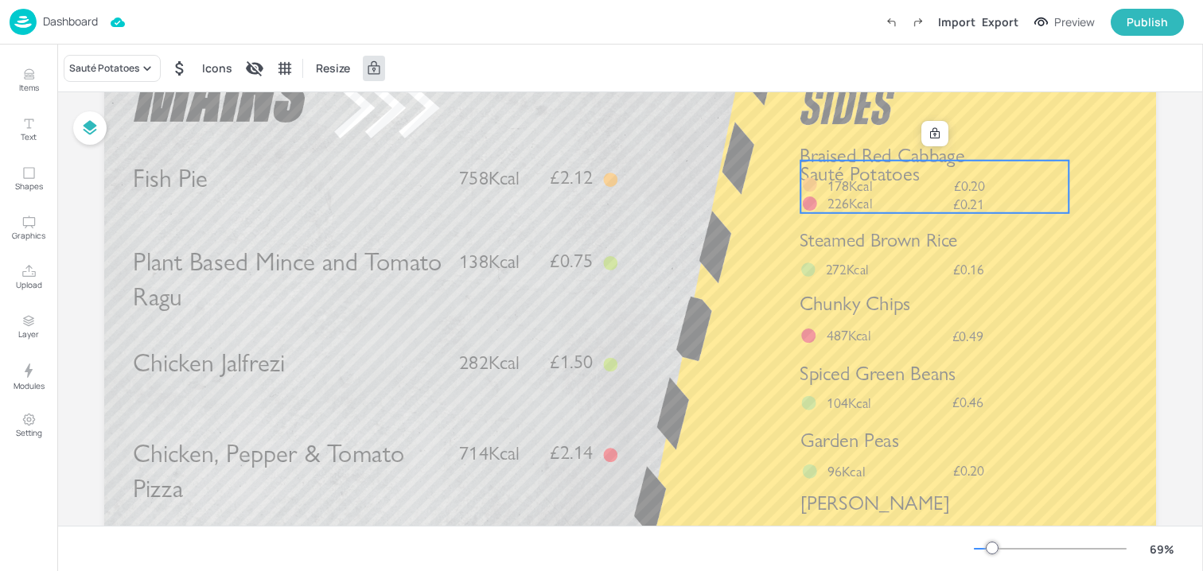
click at [815, 219] on div at bounding box center [809, 213] width 18 height 33
click at [929, 125] on div at bounding box center [935, 133] width 21 height 21
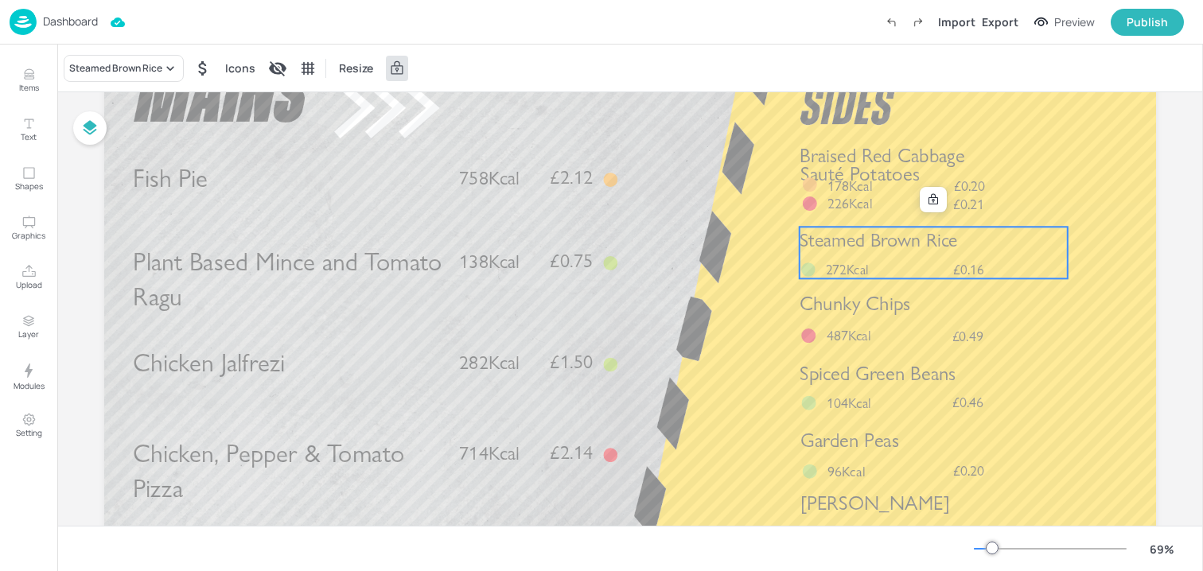
click at [887, 276] on div "Steamed Brown Rice £0.16 272Kcal" at bounding box center [934, 253] width 268 height 52
click at [923, 203] on div at bounding box center [933, 199] width 21 height 21
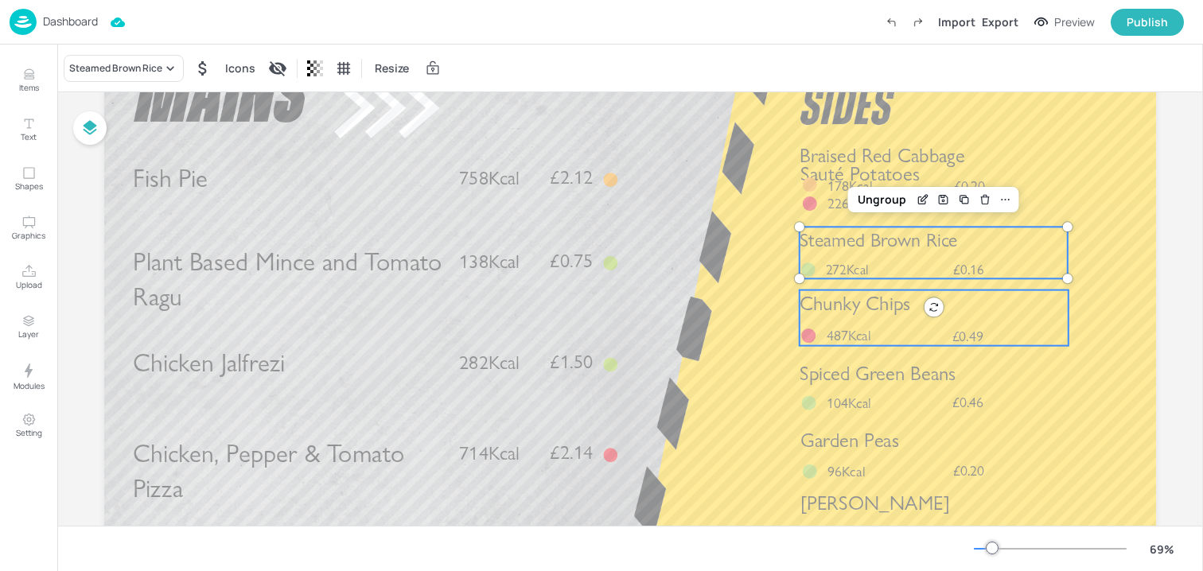
click at [890, 315] on span "Chunky Chips" at bounding box center [855, 304] width 111 height 24
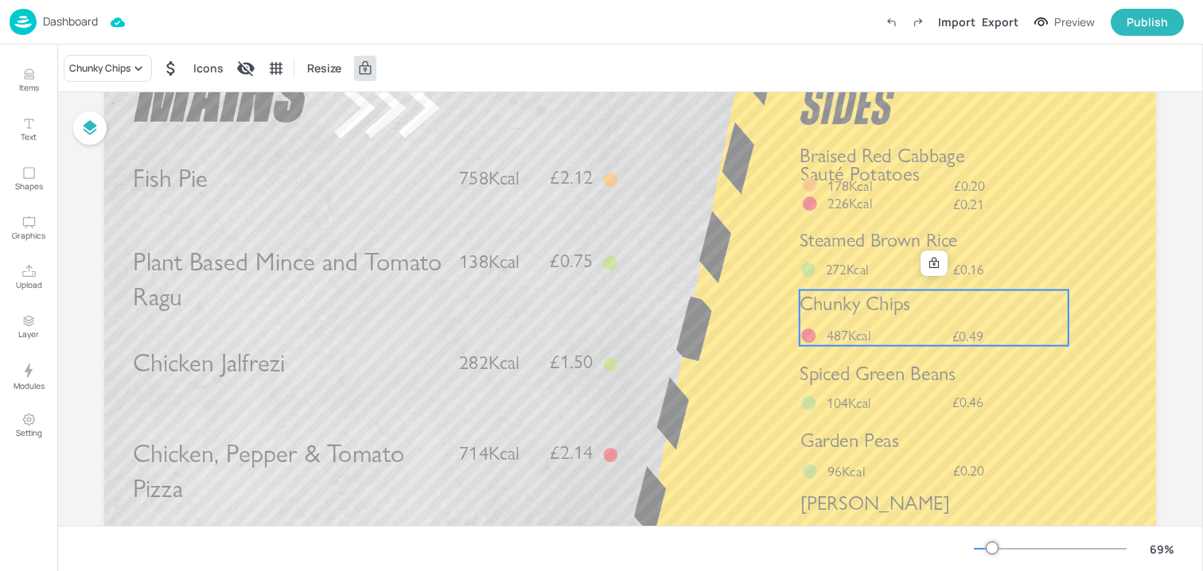
click at [933, 251] on div at bounding box center [934, 263] width 27 height 25
click at [933, 254] on div at bounding box center [934, 263] width 21 height 21
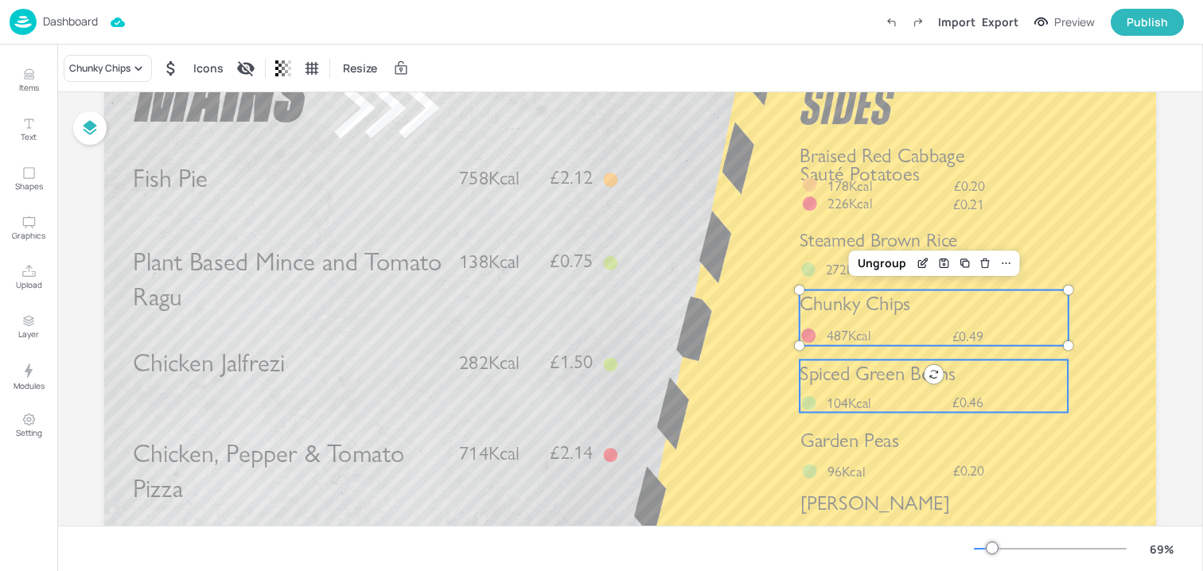
click at [848, 373] on span "Spiced Green Beans" at bounding box center [878, 374] width 156 height 24
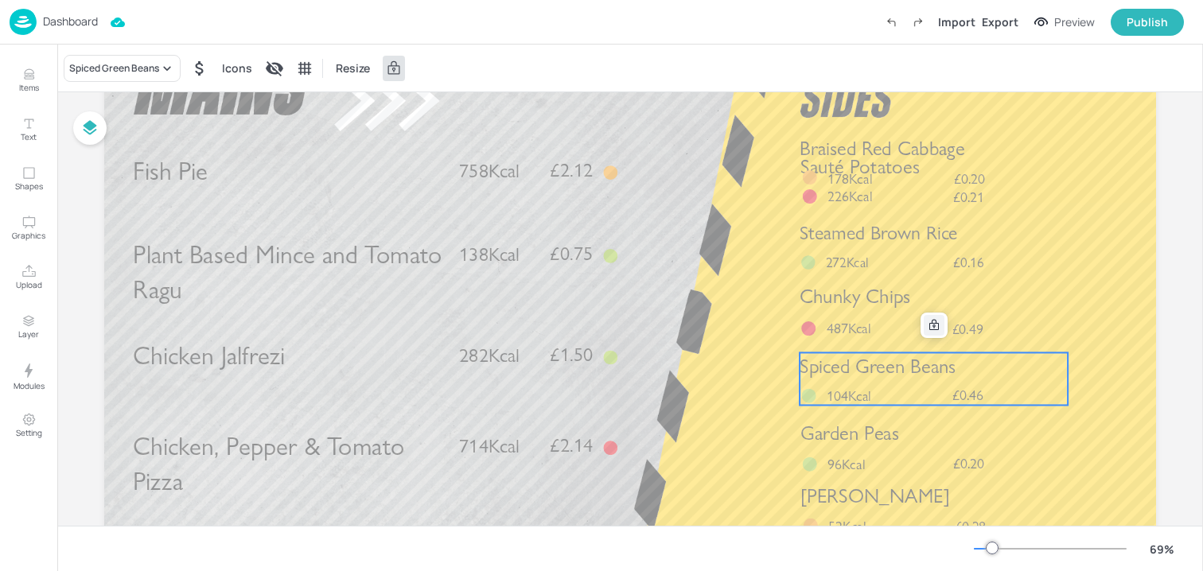
click at [935, 322] on icon at bounding box center [934, 325] width 13 height 13
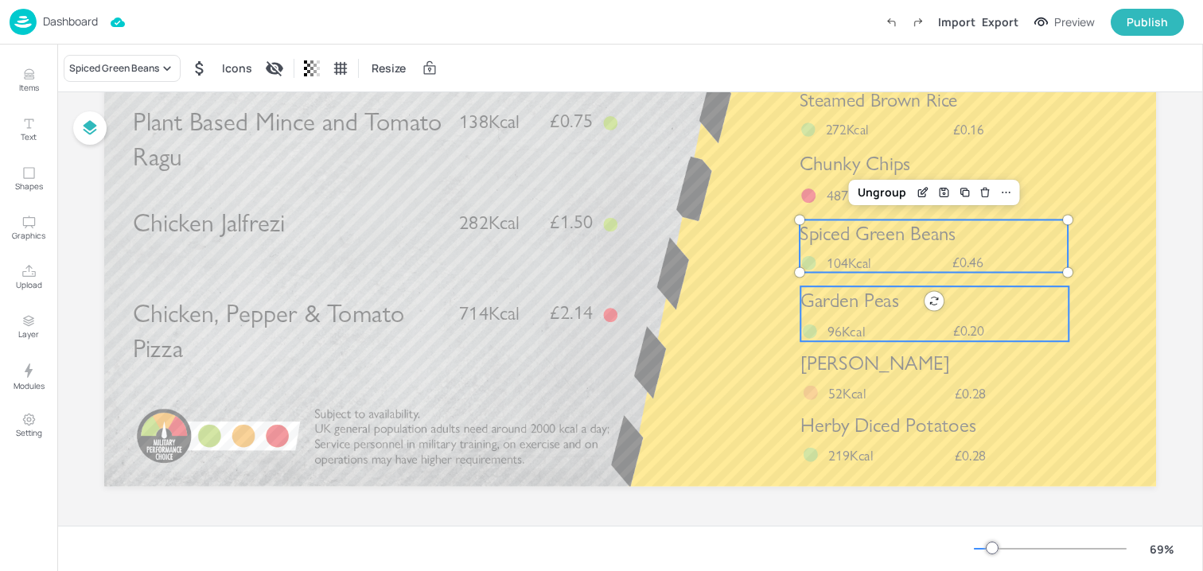
click at [839, 288] on span "Garden Peas" at bounding box center [849, 300] width 98 height 24
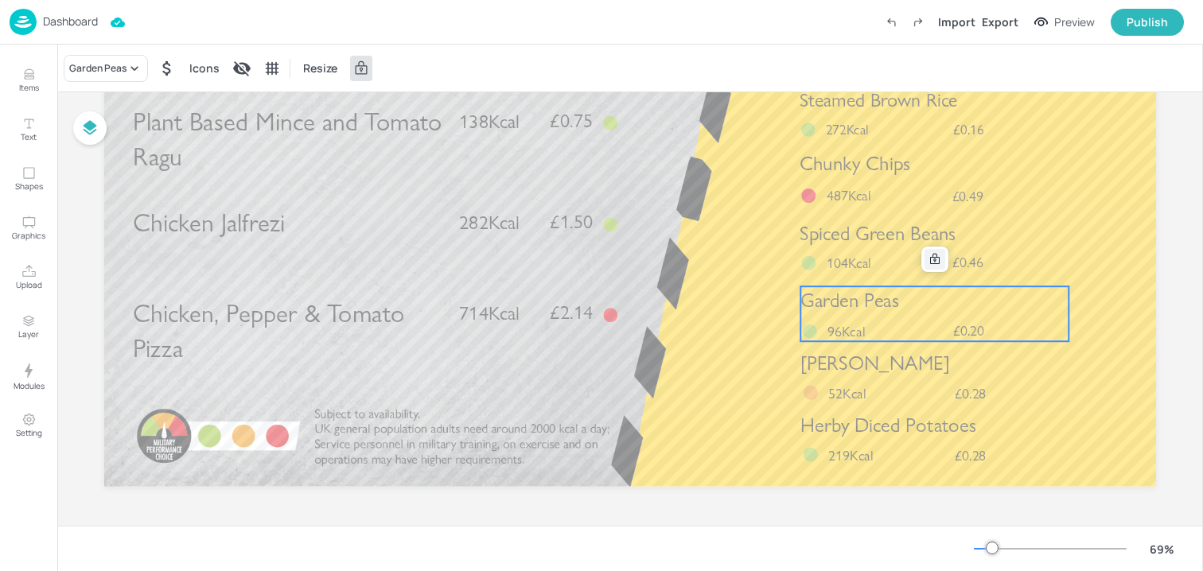
click at [932, 266] on div at bounding box center [935, 259] width 21 height 21
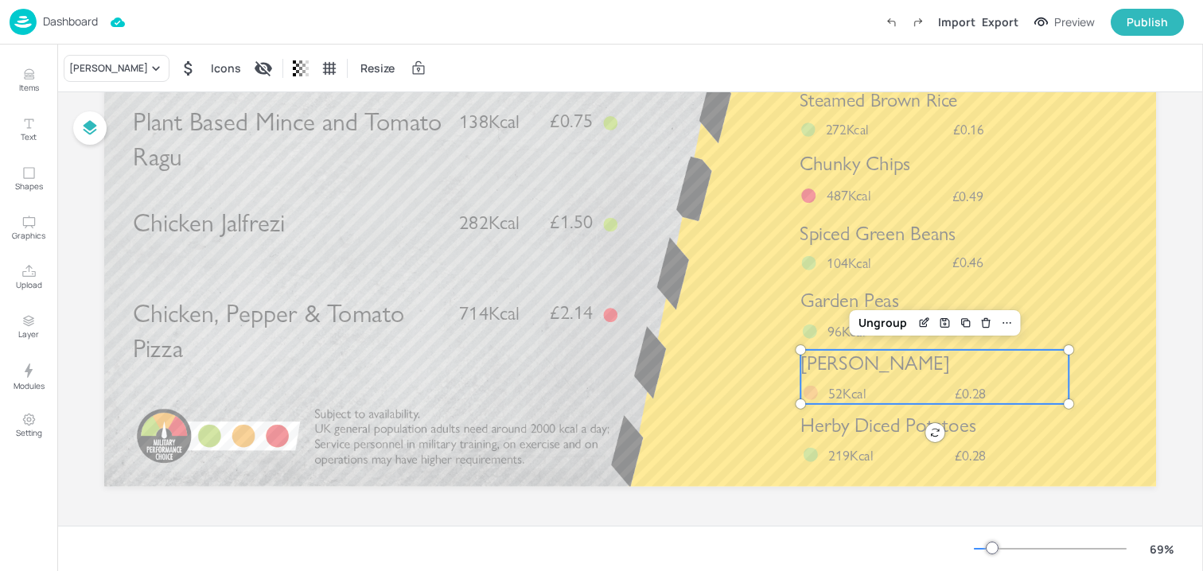
click at [870, 370] on span "[PERSON_NAME]" at bounding box center [874, 364] width 149 height 24
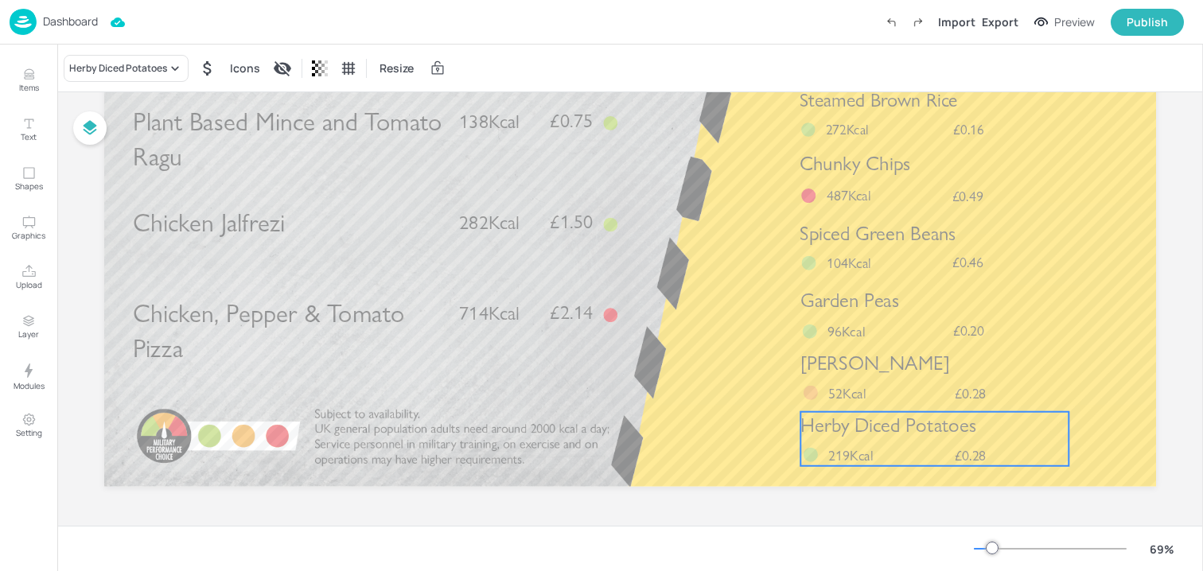
click at [862, 430] on span "Herby Diced Potatoes" at bounding box center [887, 426] width 175 height 24
click at [845, 435] on span "Herby Diced Potatoes" at bounding box center [887, 431] width 175 height 24
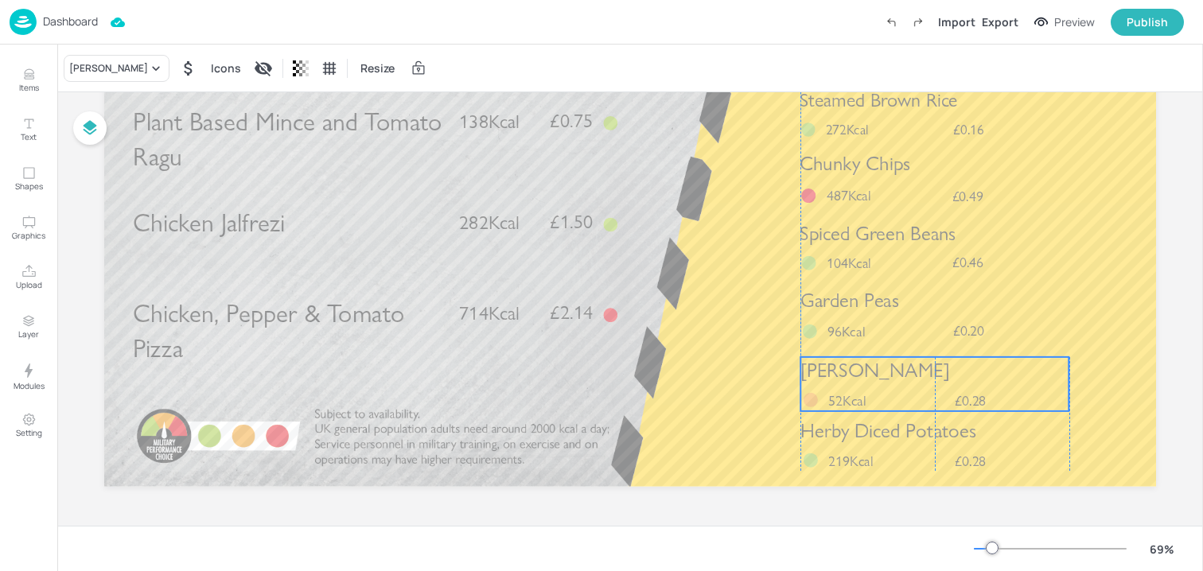
click at [835, 403] on span "52Kcal" at bounding box center [846, 401] width 37 height 18
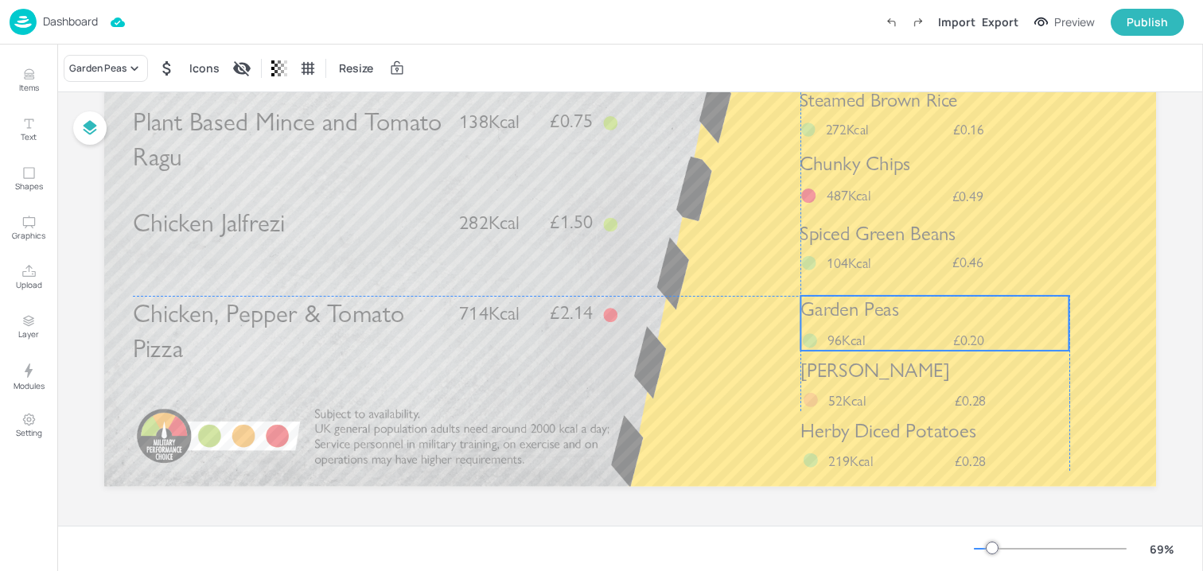
drag, startPoint x: 832, startPoint y: 338, endPoint x: 832, endPoint y: 348, distance: 9.5
click at [832, 348] on span "96Kcal" at bounding box center [846, 341] width 37 height 18
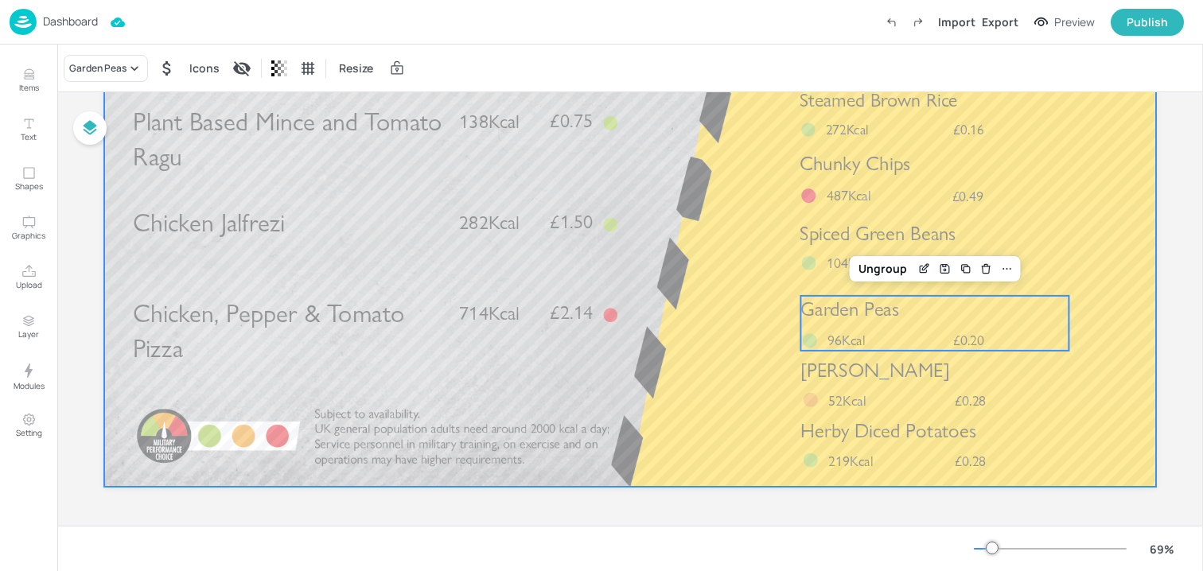
click at [824, 273] on div at bounding box center [630, 191] width 1052 height 592
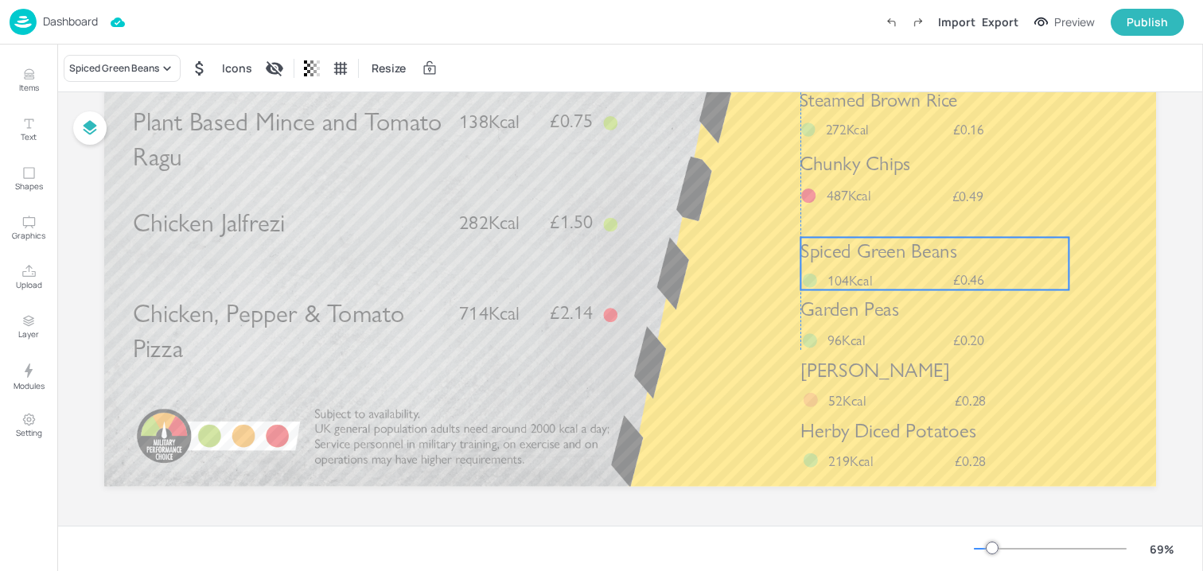
drag, startPoint x: 824, startPoint y: 248, endPoint x: 824, endPoint y: 262, distance: 13.5
click at [824, 262] on div "Spiced Green Beans £0.46 104Kcal" at bounding box center [934, 263] width 268 height 53
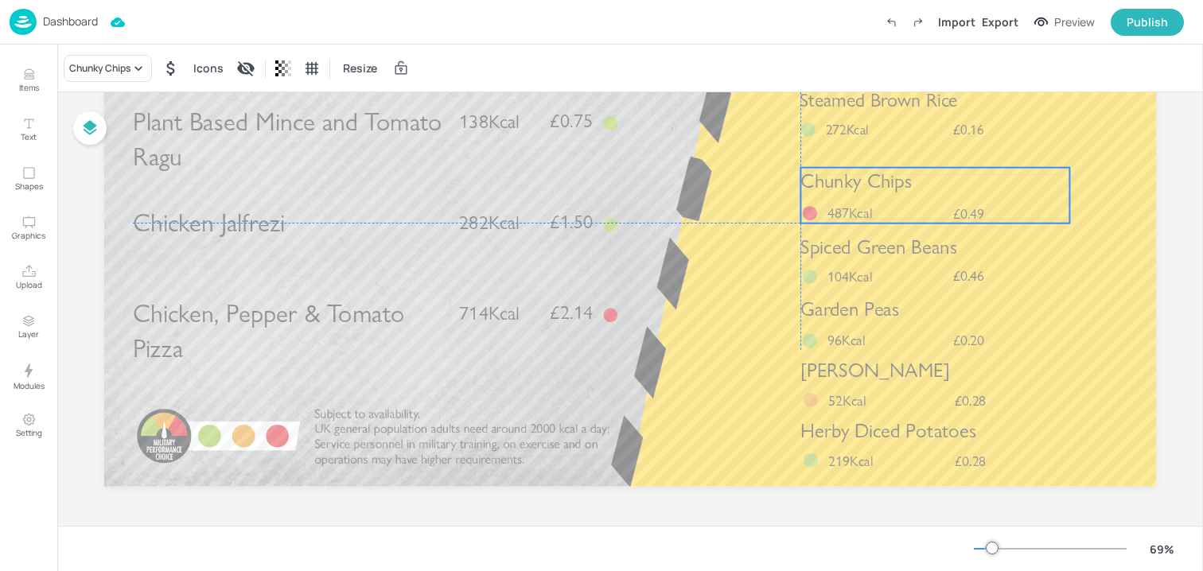
drag, startPoint x: 815, startPoint y: 180, endPoint x: 815, endPoint y: 197, distance: 16.7
click at [815, 197] on div "Chunky Chips £0.49 487Kcal" at bounding box center [934, 196] width 269 height 56
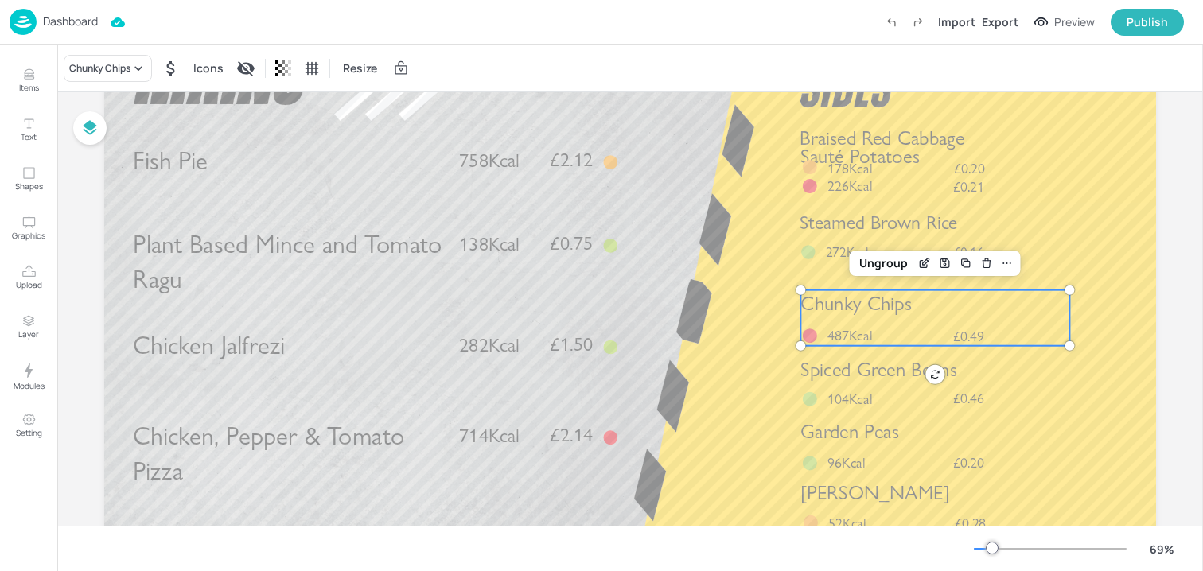
scroll to position [88, 0]
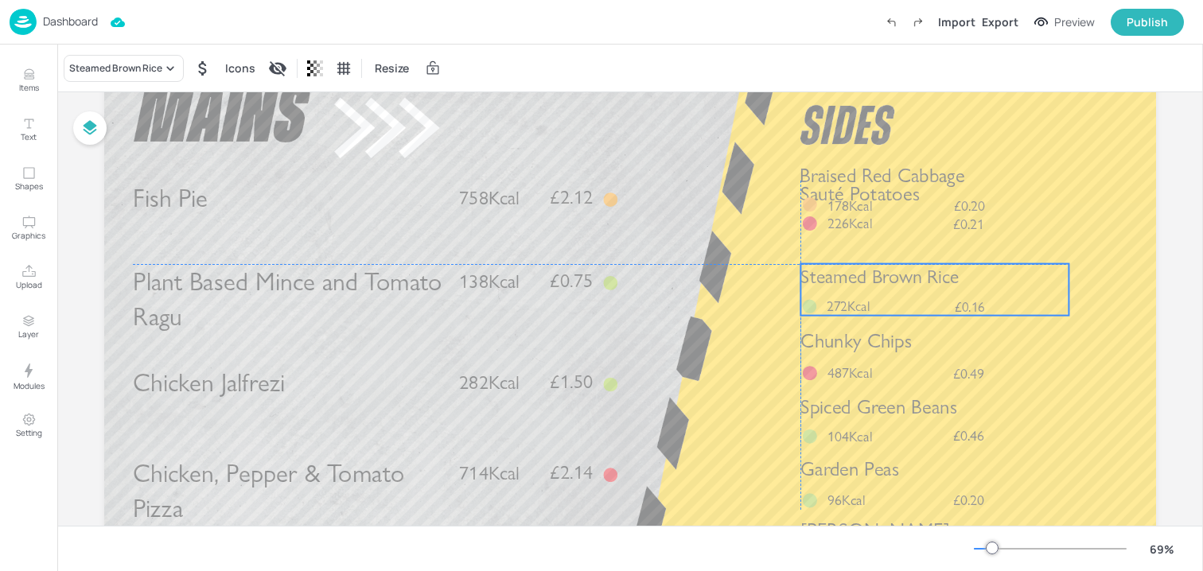
drag, startPoint x: 812, startPoint y: 270, endPoint x: 810, endPoint y: 286, distance: 16.0
click at [810, 286] on span "Steamed Brown Rice" at bounding box center [879, 277] width 158 height 23
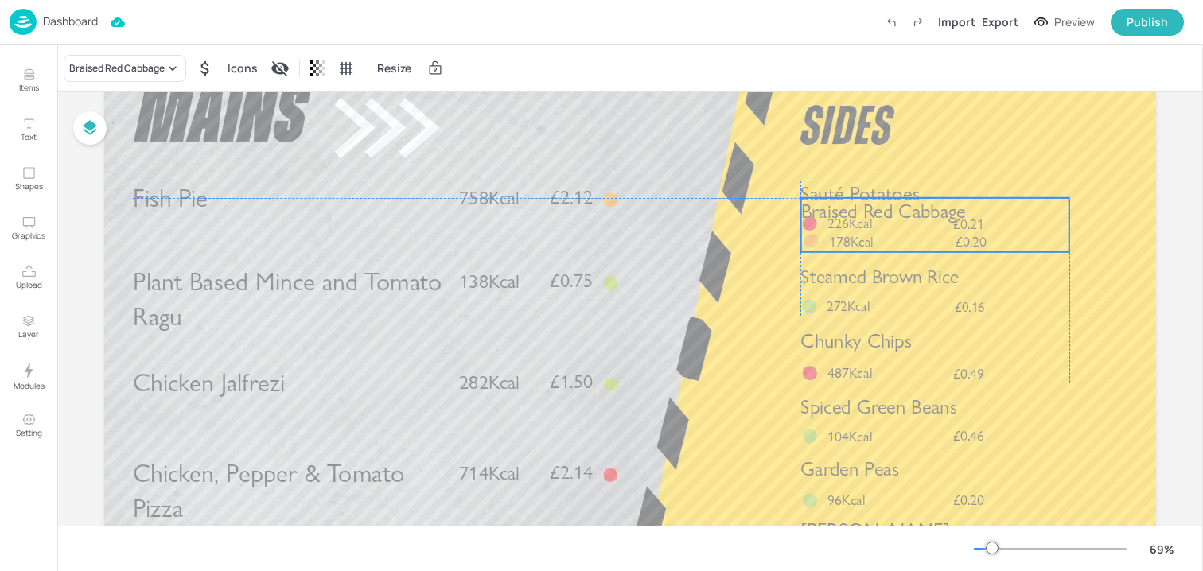
drag, startPoint x: 808, startPoint y: 213, endPoint x: 808, endPoint y: 252, distance: 39.0
click at [808, 252] on div at bounding box center [811, 249] width 18 height 33
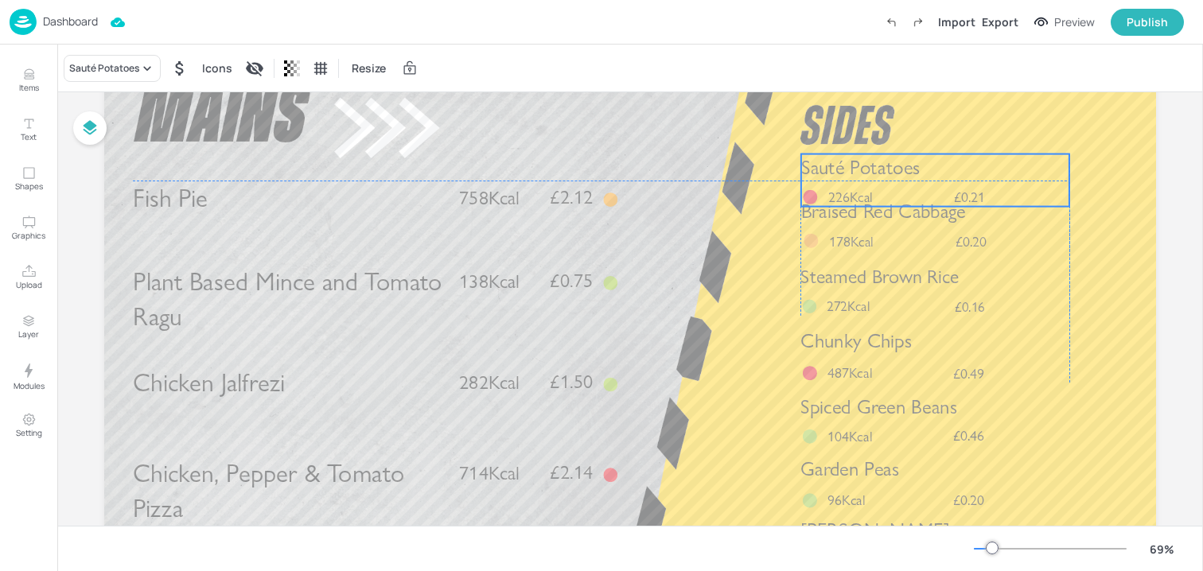
drag, startPoint x: 812, startPoint y: 189, endPoint x: 811, endPoint y: 162, distance: 26.3
click at [811, 162] on span "Sauté Potatoes" at bounding box center [860, 168] width 119 height 24
click at [811, 189] on div "Sauté Potatoes £0.21 226Kcal" at bounding box center [935, 184] width 268 height 53
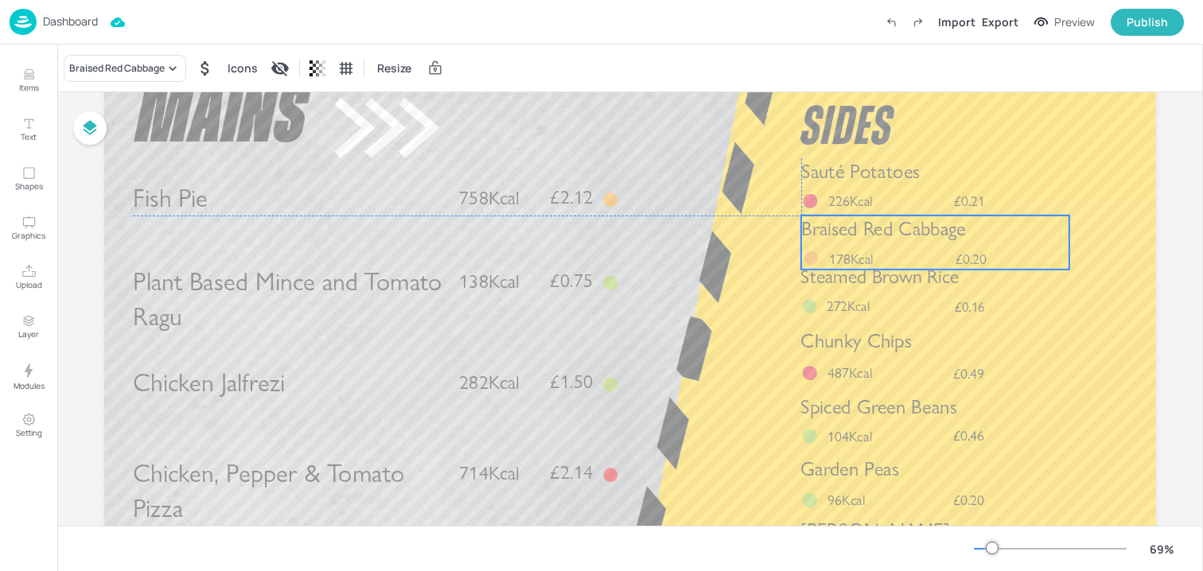
drag, startPoint x: 820, startPoint y: 236, endPoint x: 819, endPoint y: 253, distance: 17.6
click at [819, 253] on div "Braised Red Cabbage £0.20 178Kcal" at bounding box center [935, 243] width 268 height 54
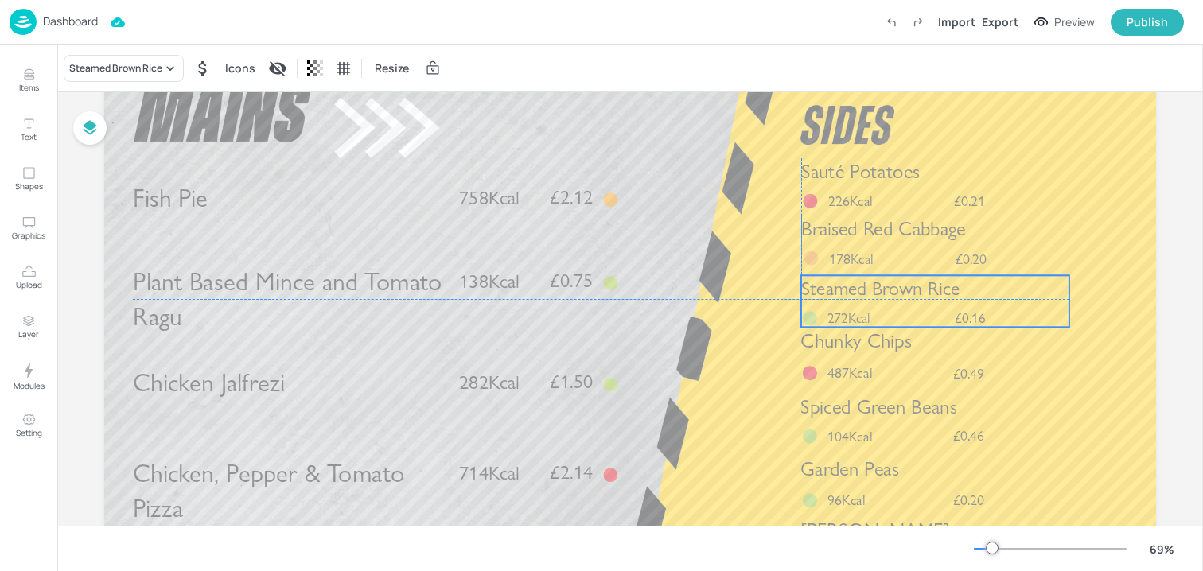
drag, startPoint x: 812, startPoint y: 305, endPoint x: 812, endPoint y: 316, distance: 11.1
click at [812, 316] on div at bounding box center [810, 318] width 14 height 14
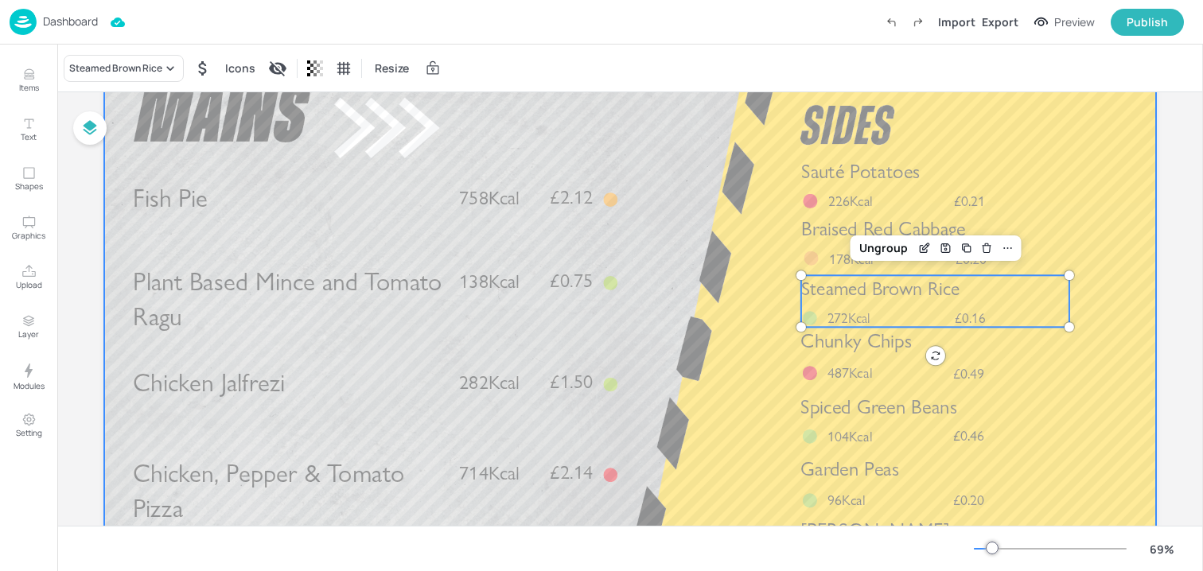
scroll to position [248, 0]
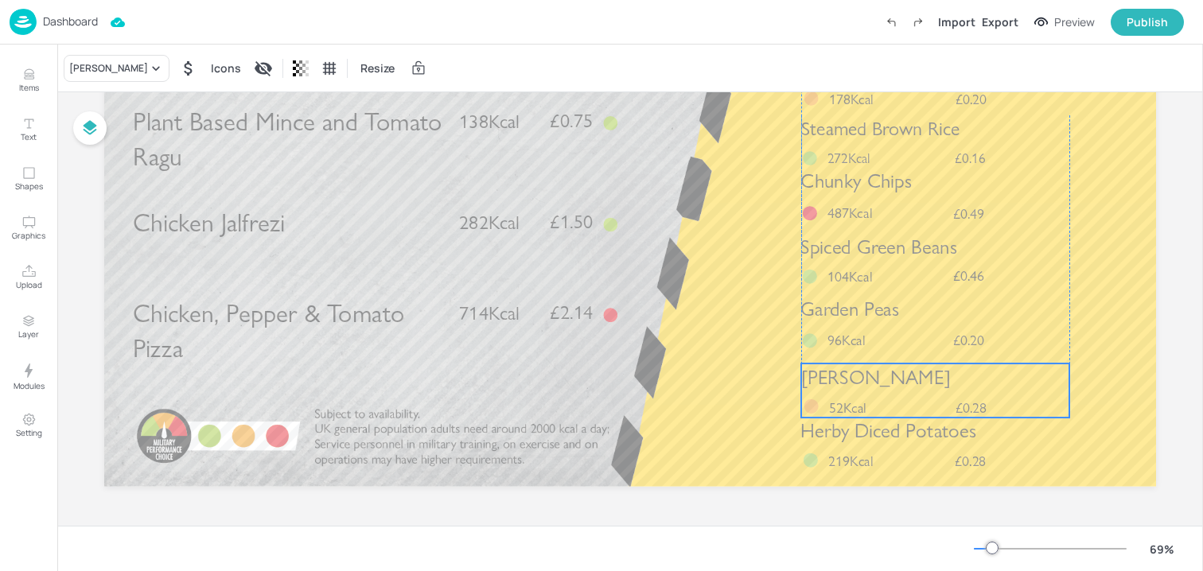
click at [832, 384] on span "[PERSON_NAME]" at bounding box center [875, 377] width 149 height 24
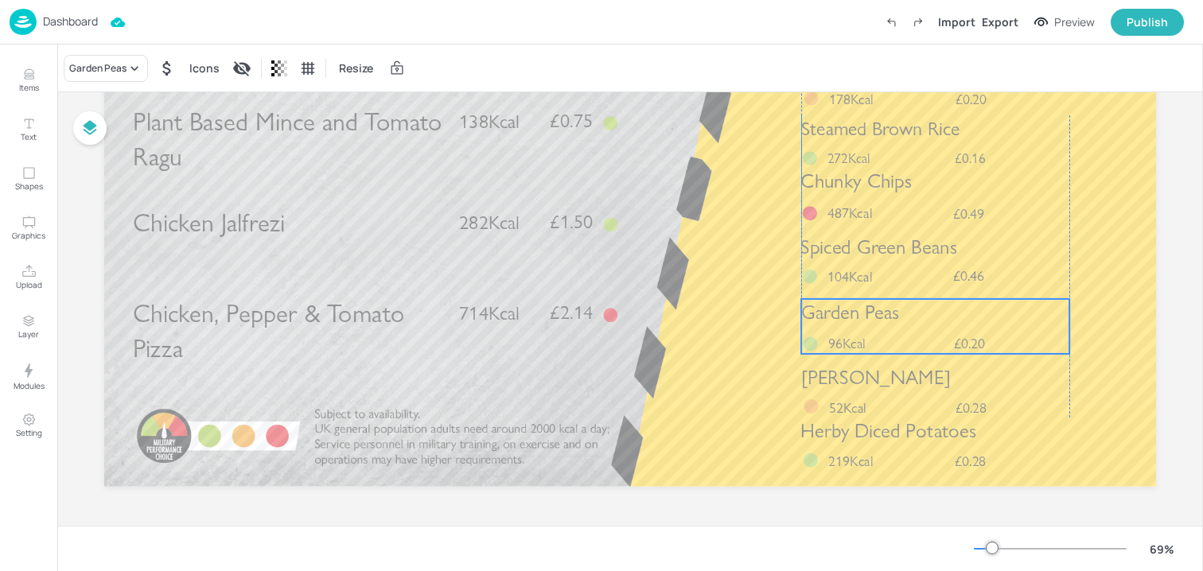
click at [818, 329] on div "Garden Peas £0.20 96Kcal" at bounding box center [935, 326] width 268 height 55
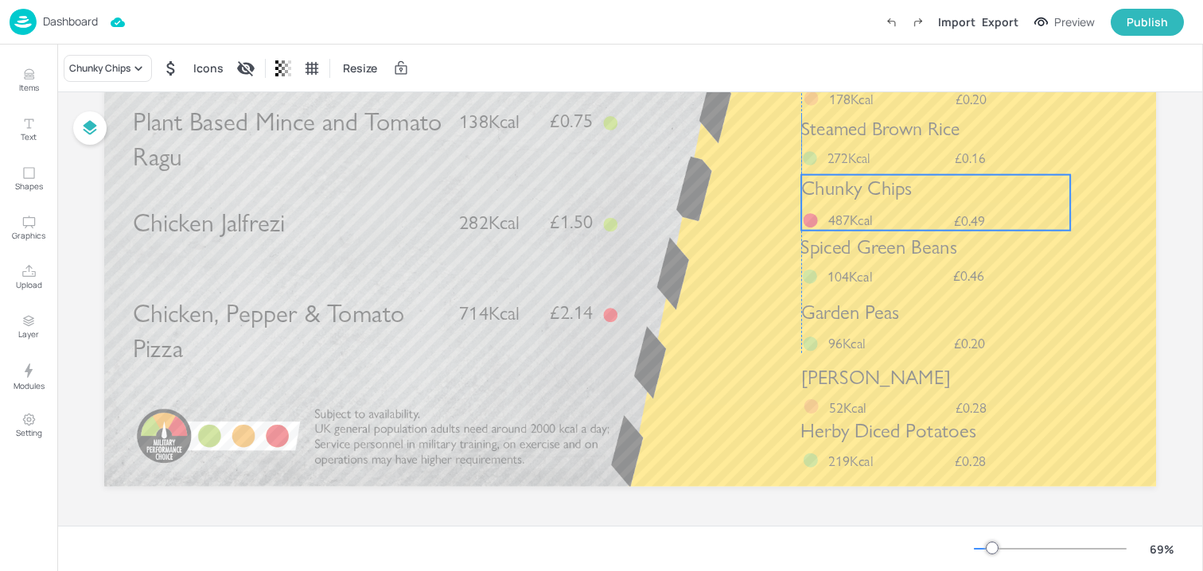
click at [820, 196] on span "Chunky Chips" at bounding box center [856, 189] width 111 height 24
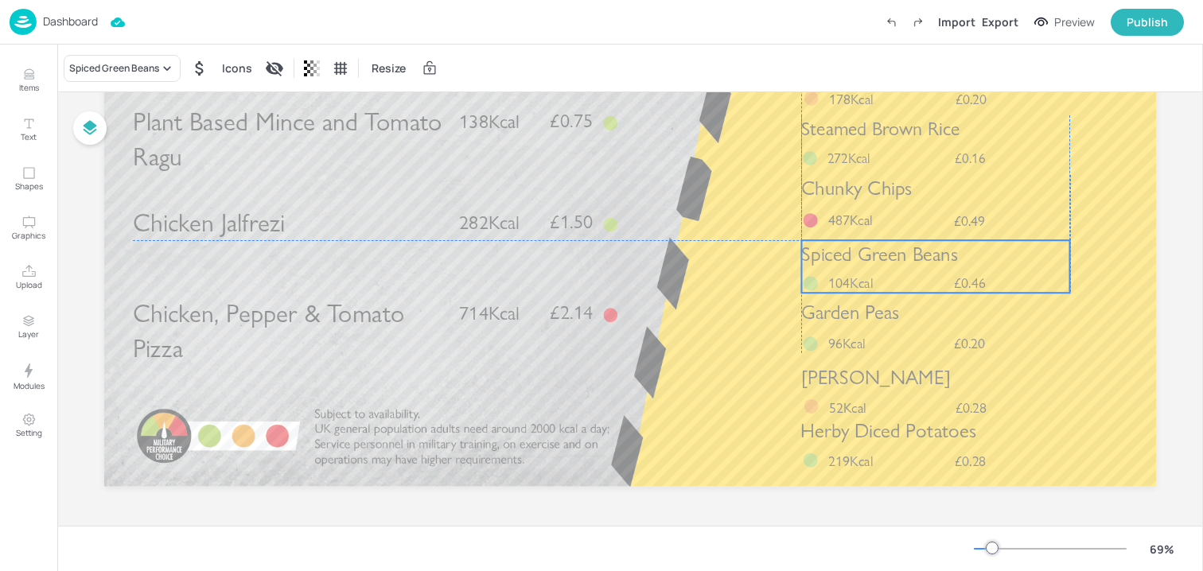
click at [820, 249] on span "Spiced Green Beans" at bounding box center [879, 254] width 156 height 24
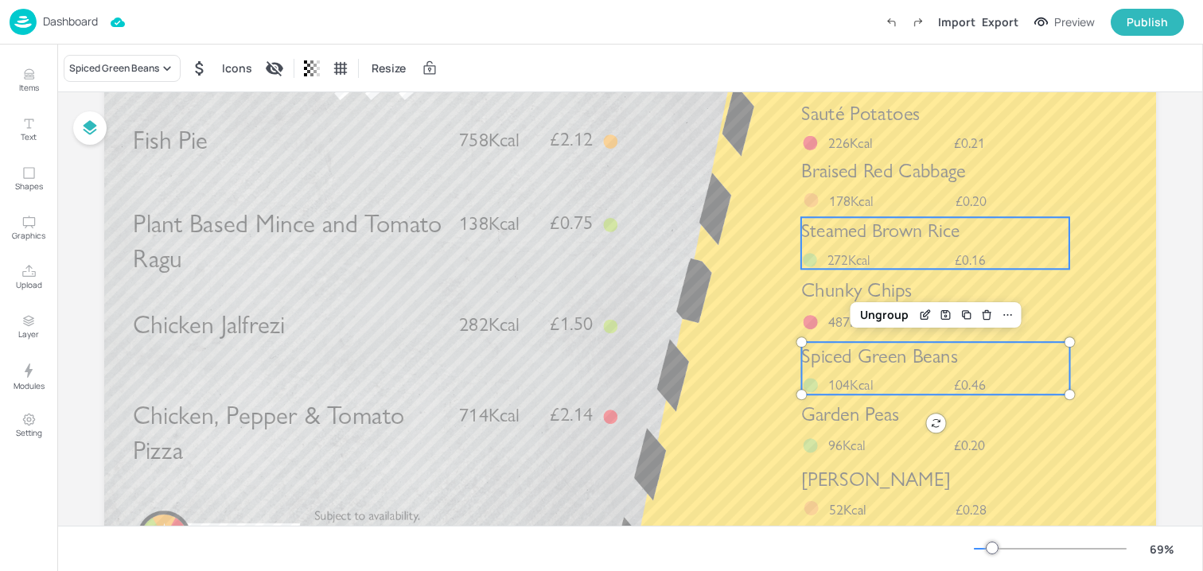
scroll to position [127, 0]
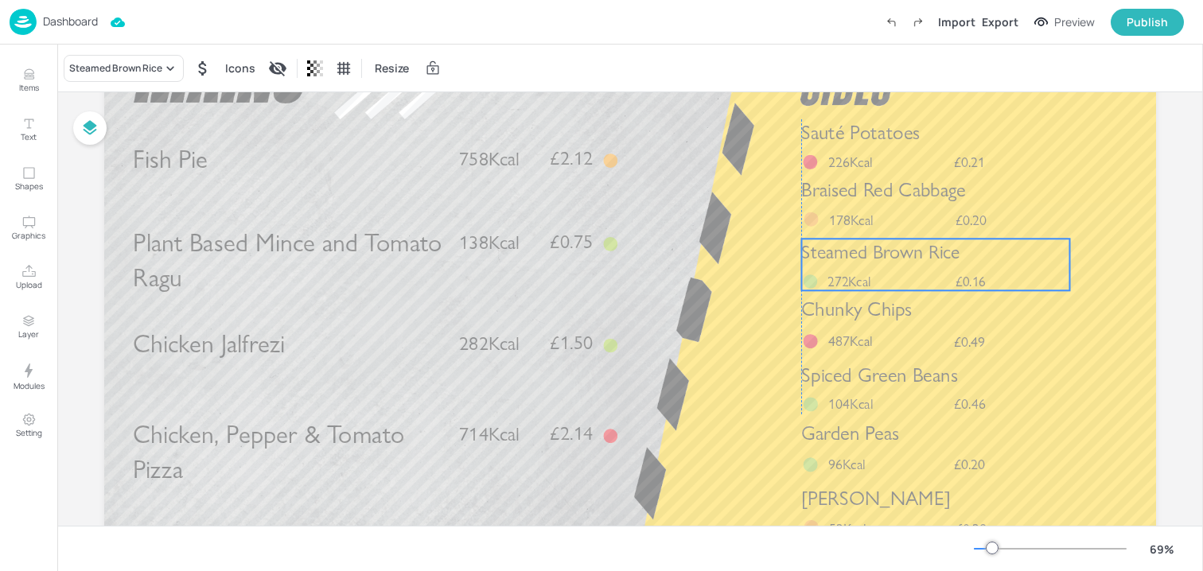
click at [820, 261] on span "Steamed Brown Rice" at bounding box center [880, 251] width 158 height 23
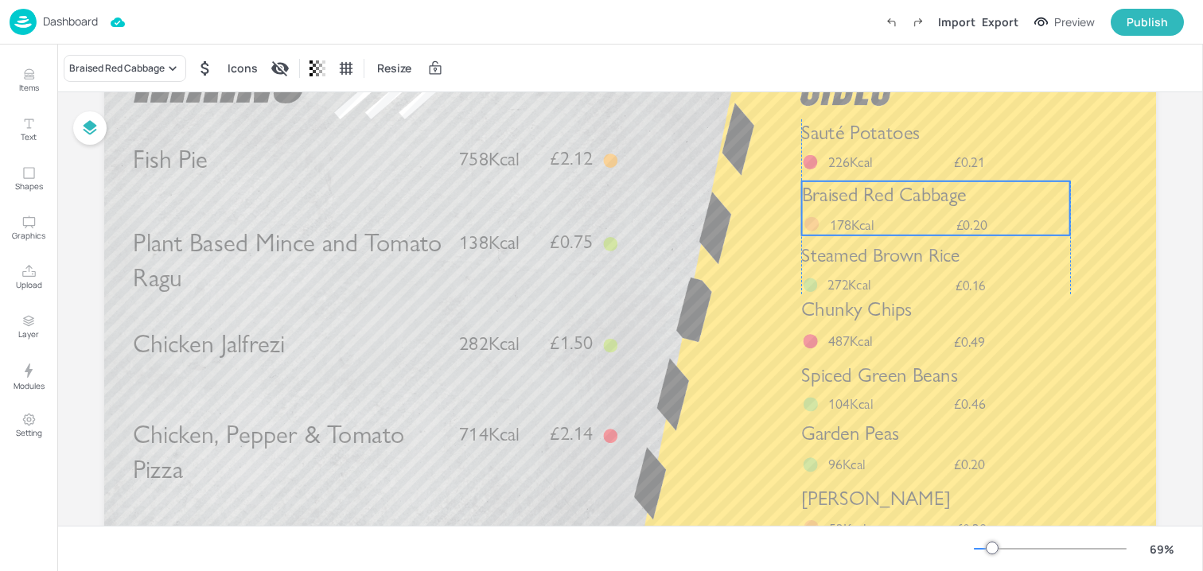
click at [815, 212] on div "Braised Red Cabbage £0.20 178Kcal" at bounding box center [936, 208] width 268 height 54
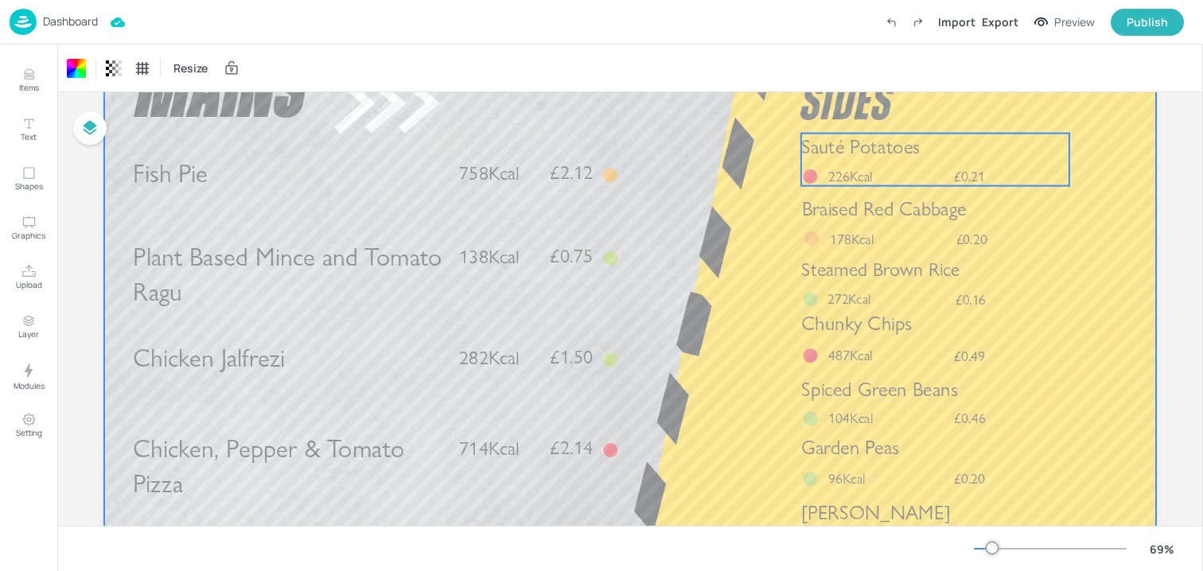
scroll to position [248, 0]
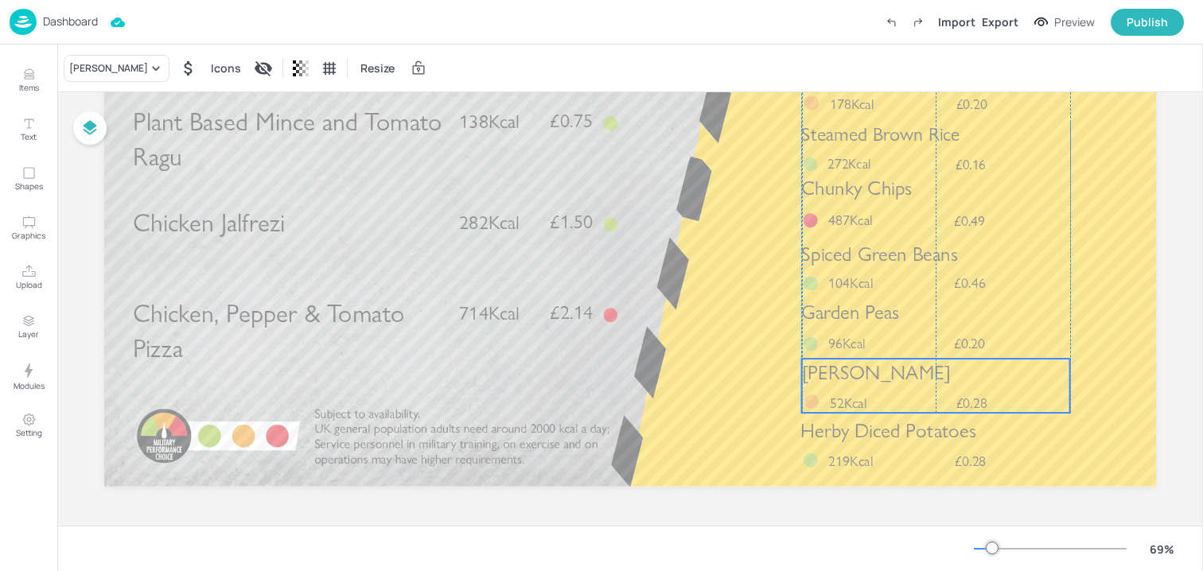
click at [843, 384] on span "[PERSON_NAME]" at bounding box center [876, 372] width 149 height 24
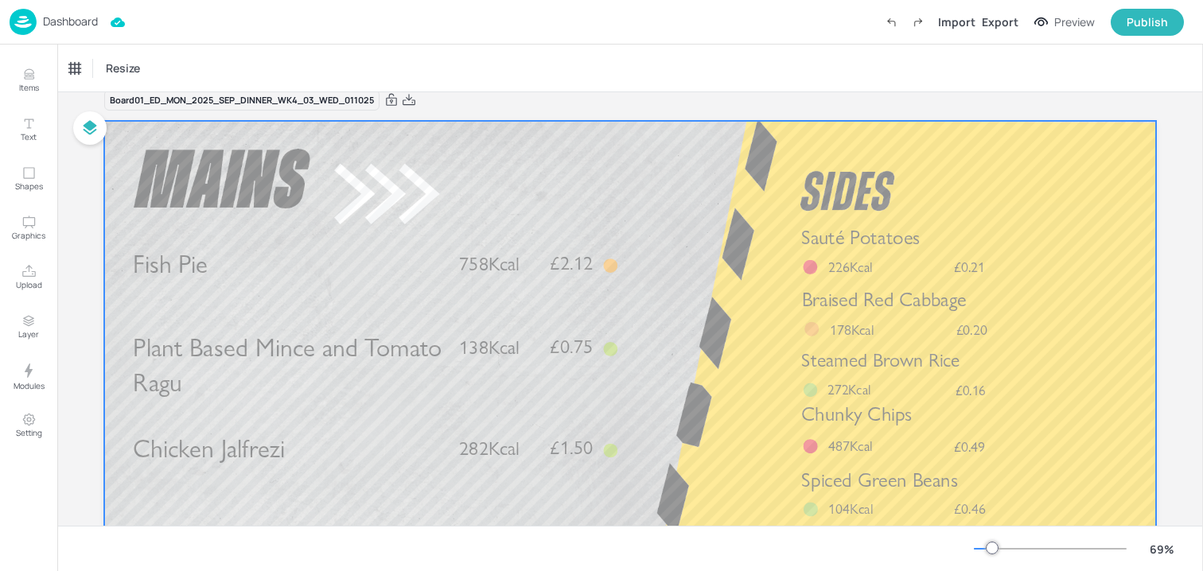
scroll to position [0, 0]
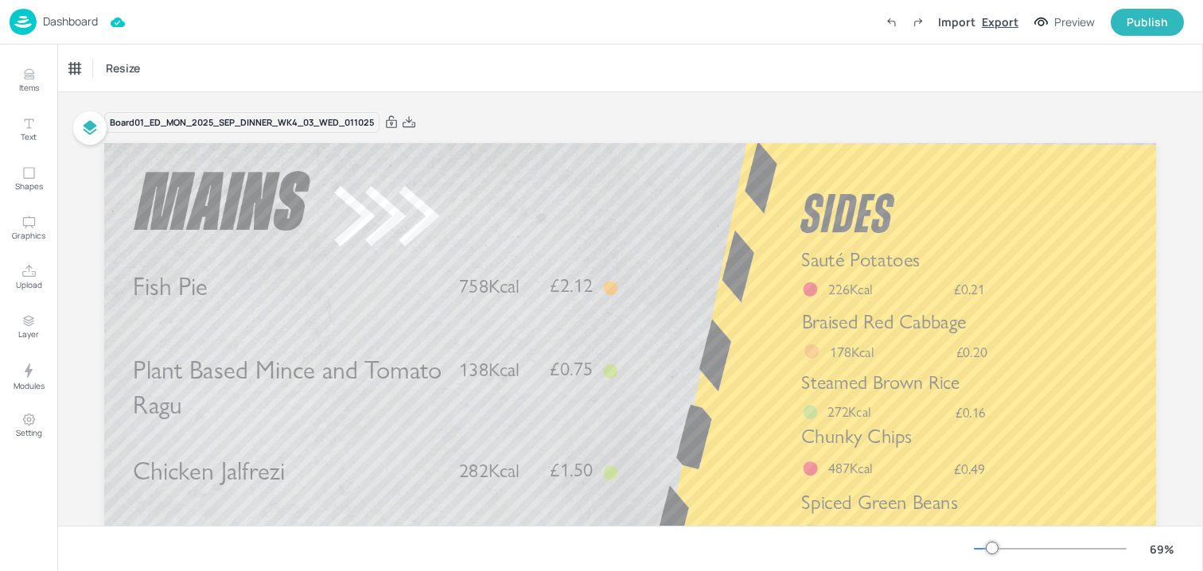
click at [1000, 21] on div "Export" at bounding box center [1000, 22] width 37 height 17
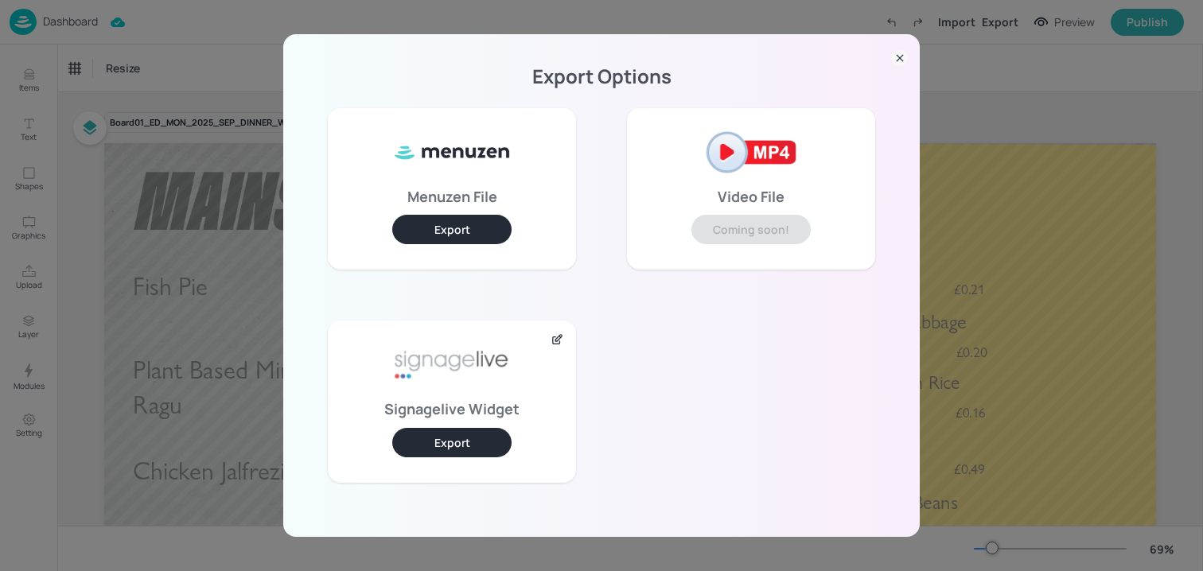
click at [423, 437] on button "Export" at bounding box center [451, 442] width 119 height 29
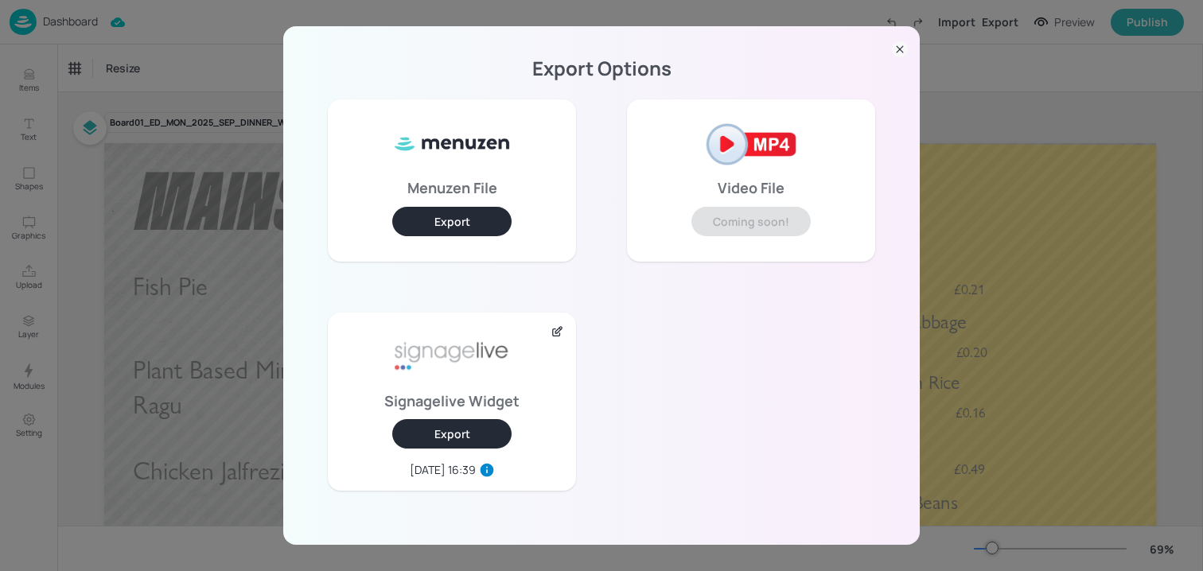
click at [208, 124] on div "Export Options Menuzen File Export Video File Coming soon! Signagelive Widget E…" at bounding box center [601, 285] width 1203 height 571
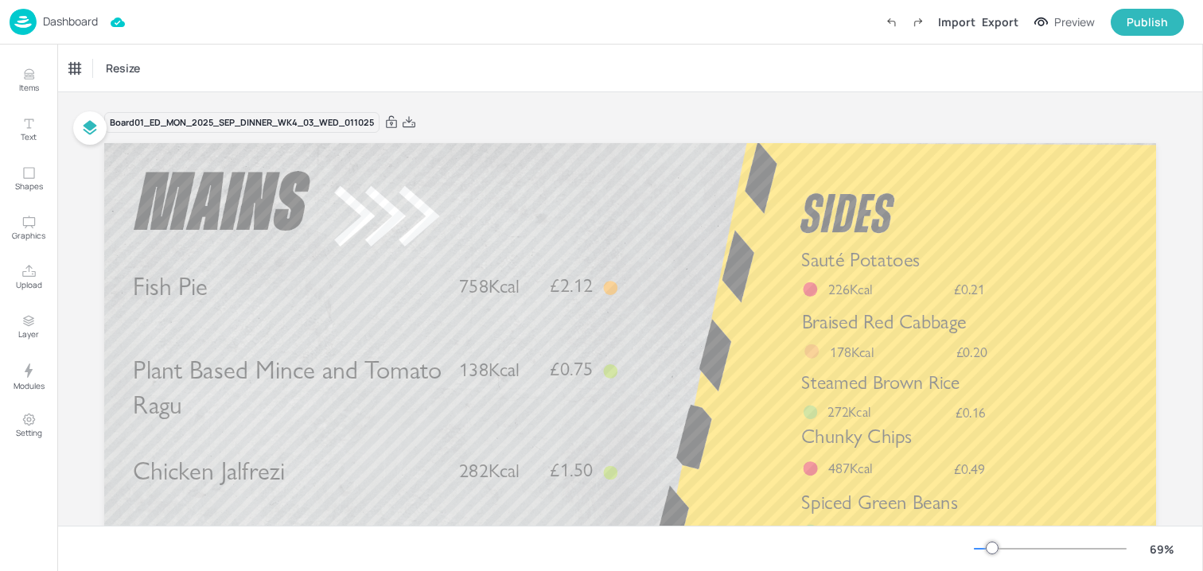
click at [83, 23] on p "Dashboard" at bounding box center [70, 21] width 55 height 11
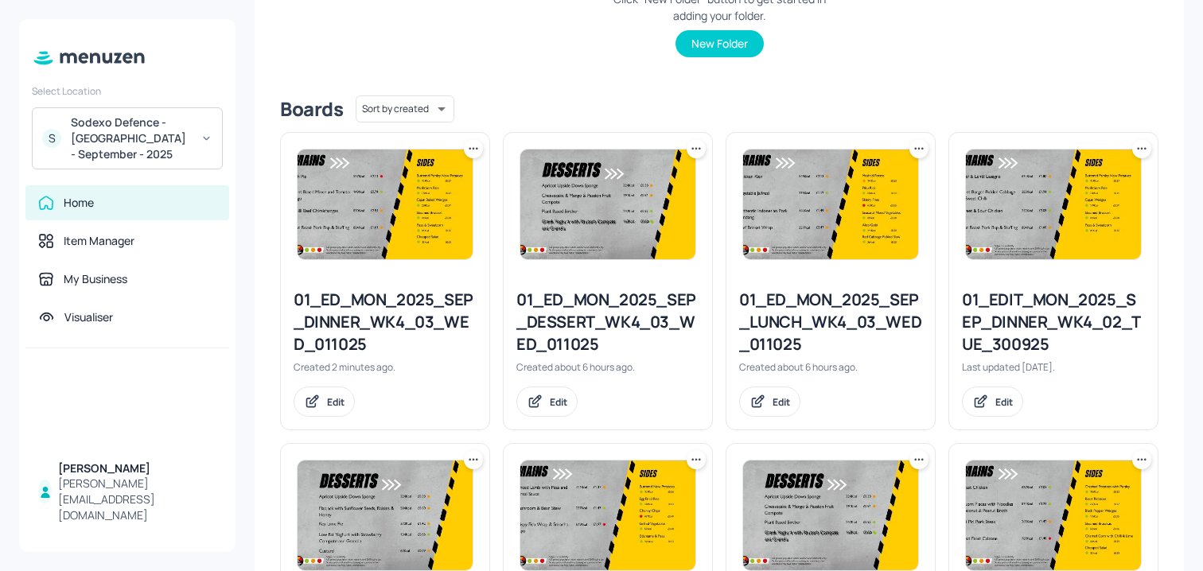
scroll to position [333, 0]
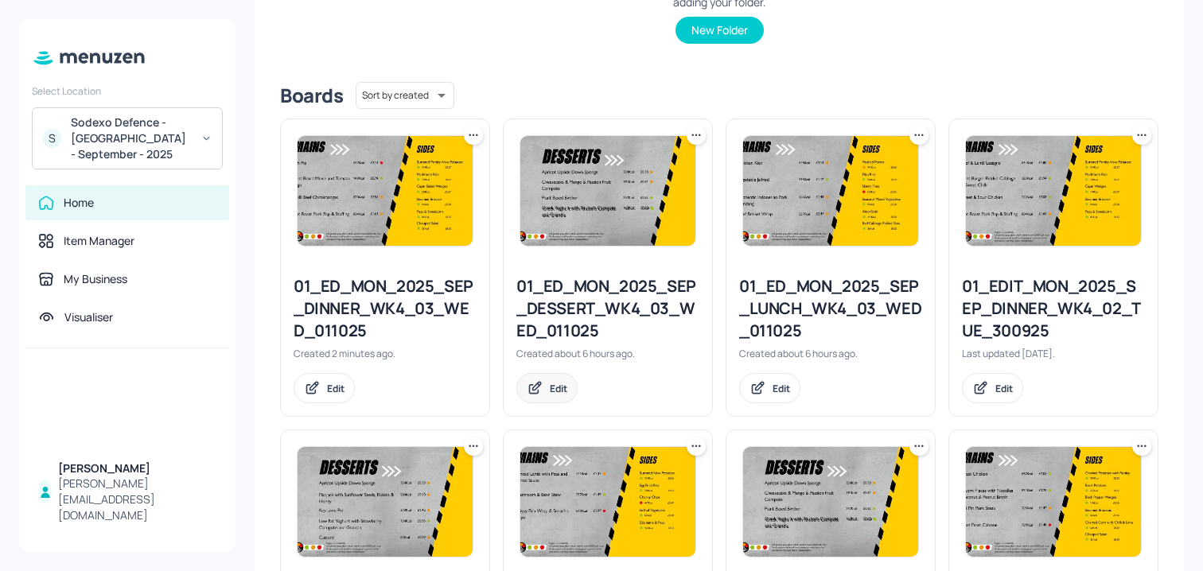
click at [561, 380] on div "Edit" at bounding box center [546, 388] width 61 height 30
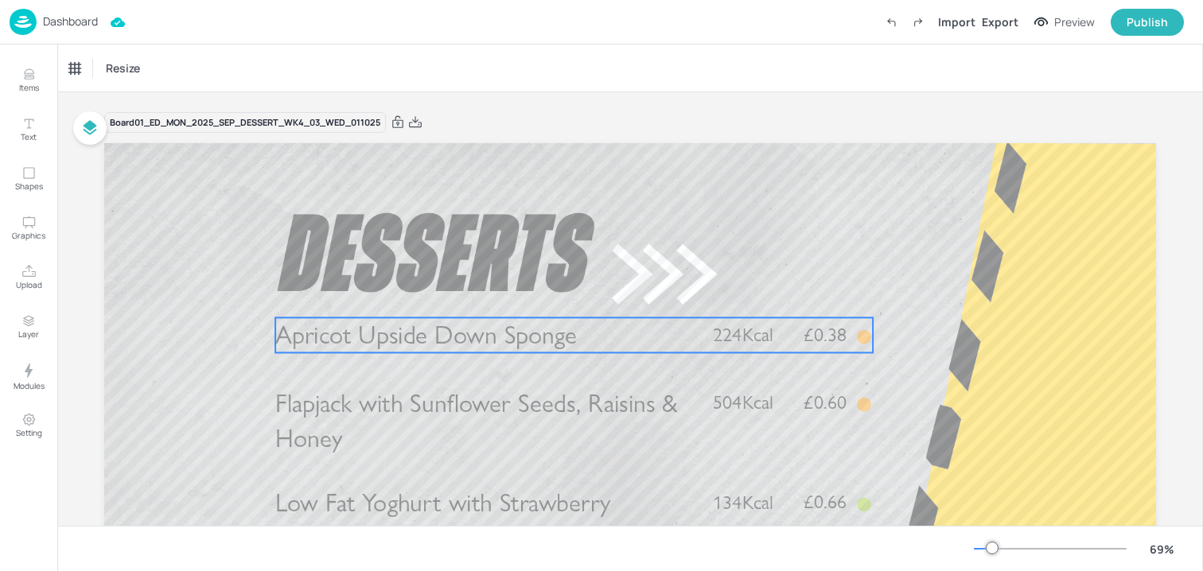
click at [458, 349] on span "Apricot Upside Down Sponge" at bounding box center [426, 335] width 302 height 31
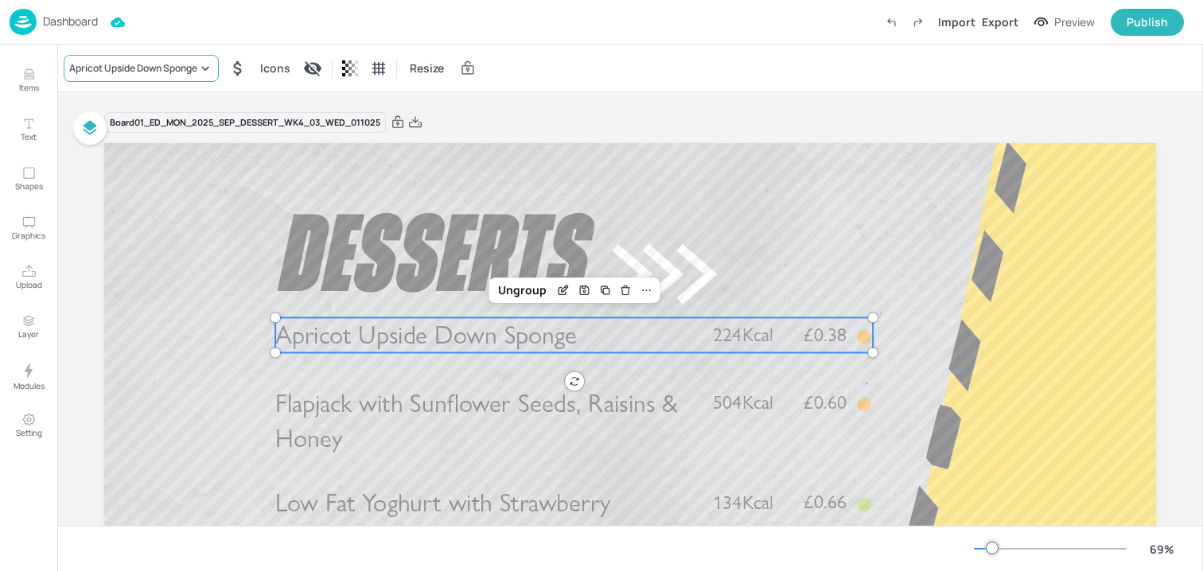
click at [152, 57] on div "Apricot Upside Down Sponge" at bounding box center [141, 68] width 155 height 27
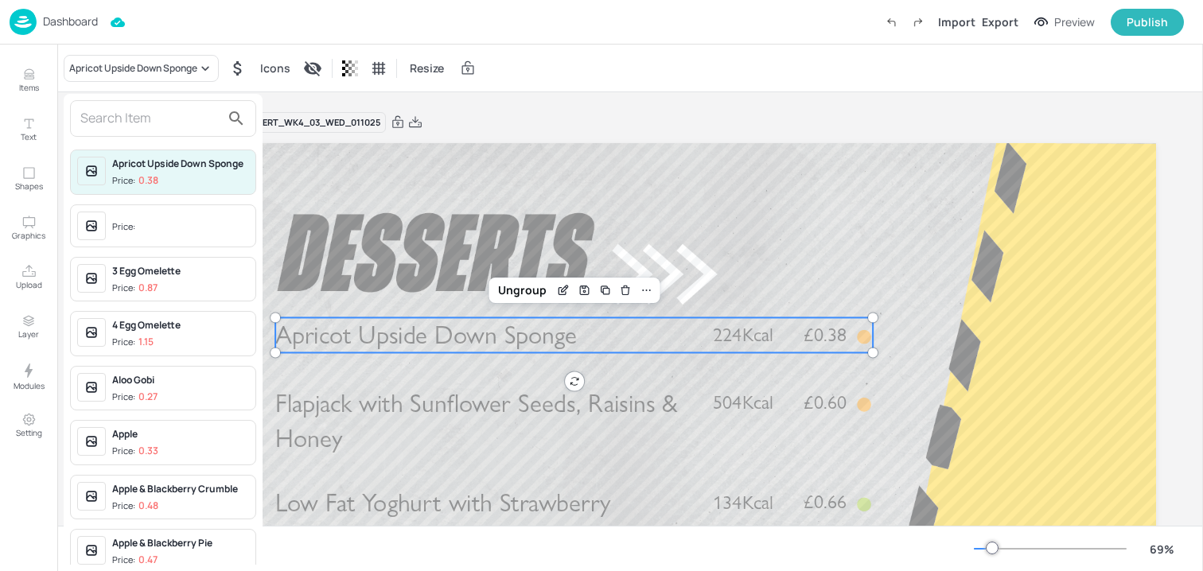
click at [166, 108] on input "text" at bounding box center [150, 118] width 140 height 25
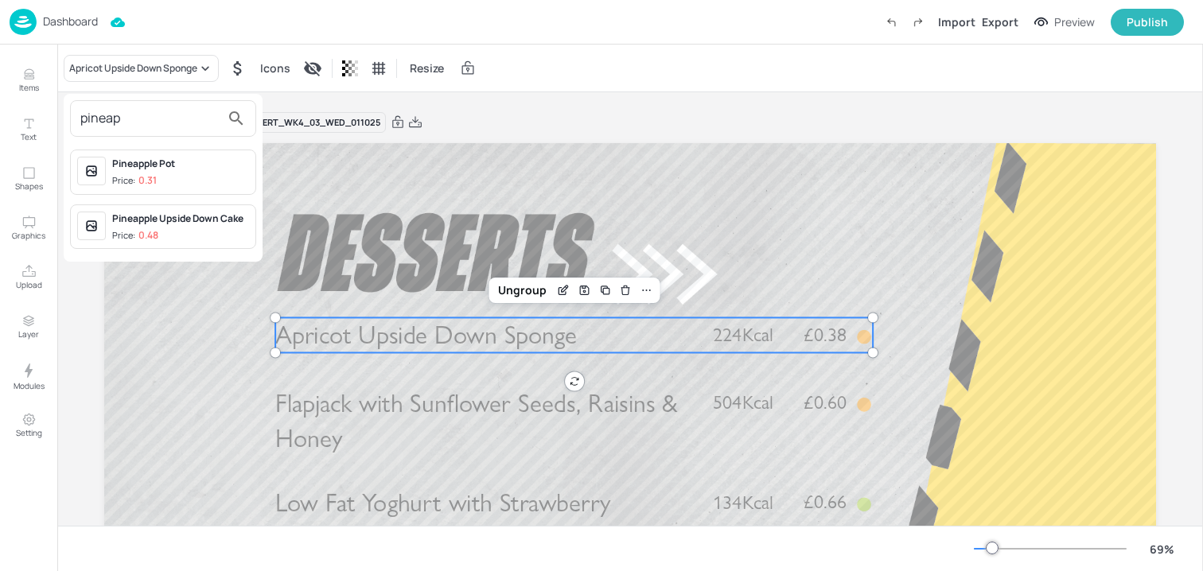
type input "pineap"
click at [181, 224] on div "Pineapple Upside Down Cake" at bounding box center [180, 219] width 137 height 14
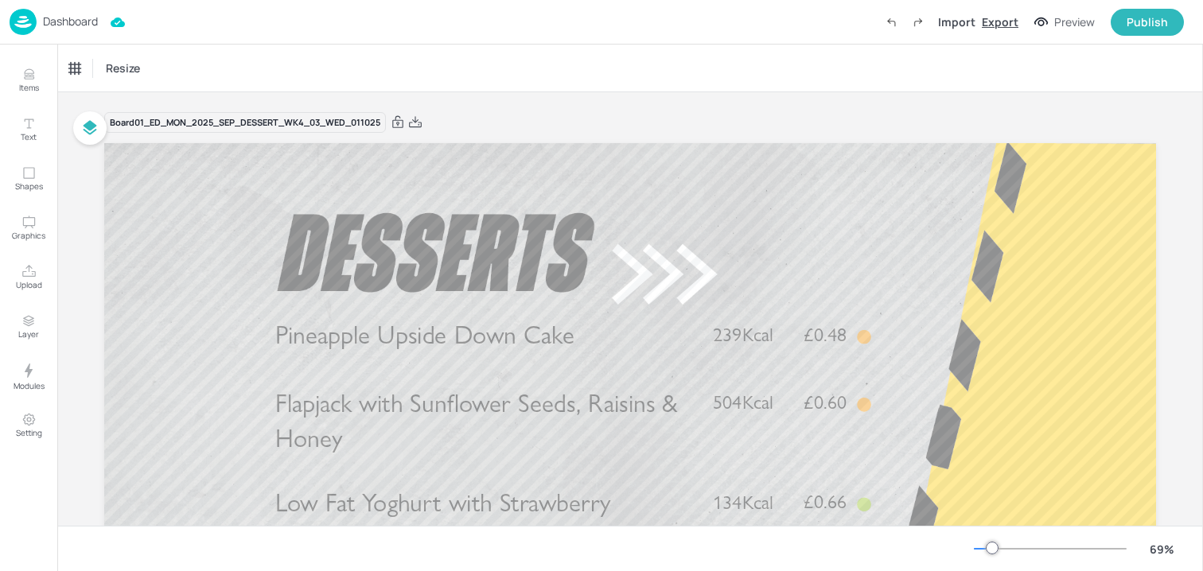
click at [999, 29] on div "Export" at bounding box center [1000, 22] width 37 height 17
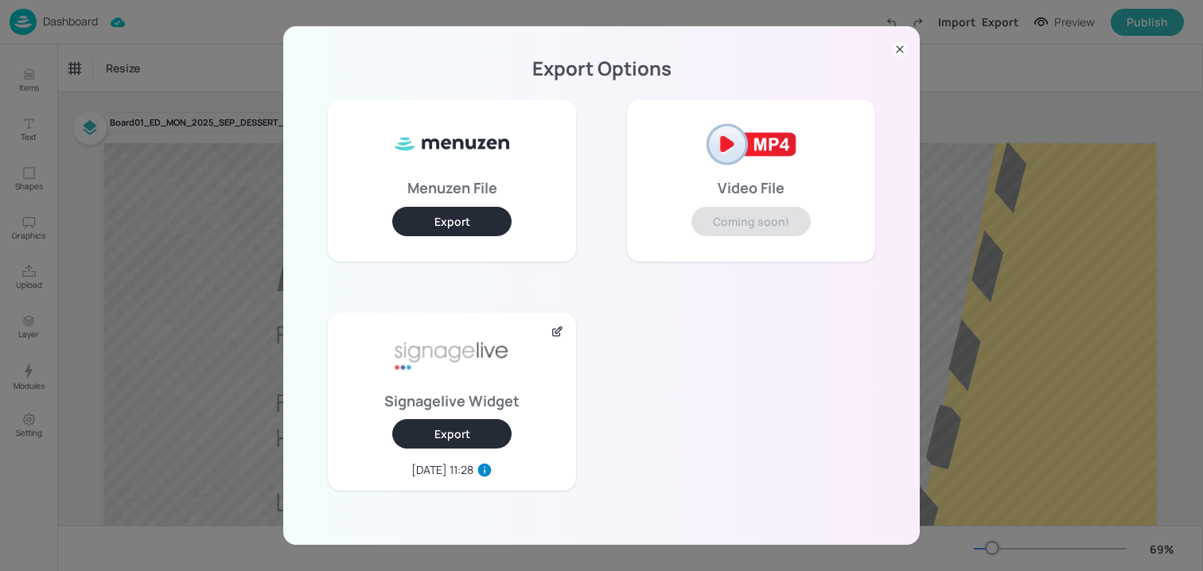
click at [481, 443] on button "Export" at bounding box center [451, 433] width 119 height 29
click at [130, 162] on div "Export Options Menuzen File Export Video File Coming soon! Signagelive Widget E…" at bounding box center [601, 285] width 1203 height 571
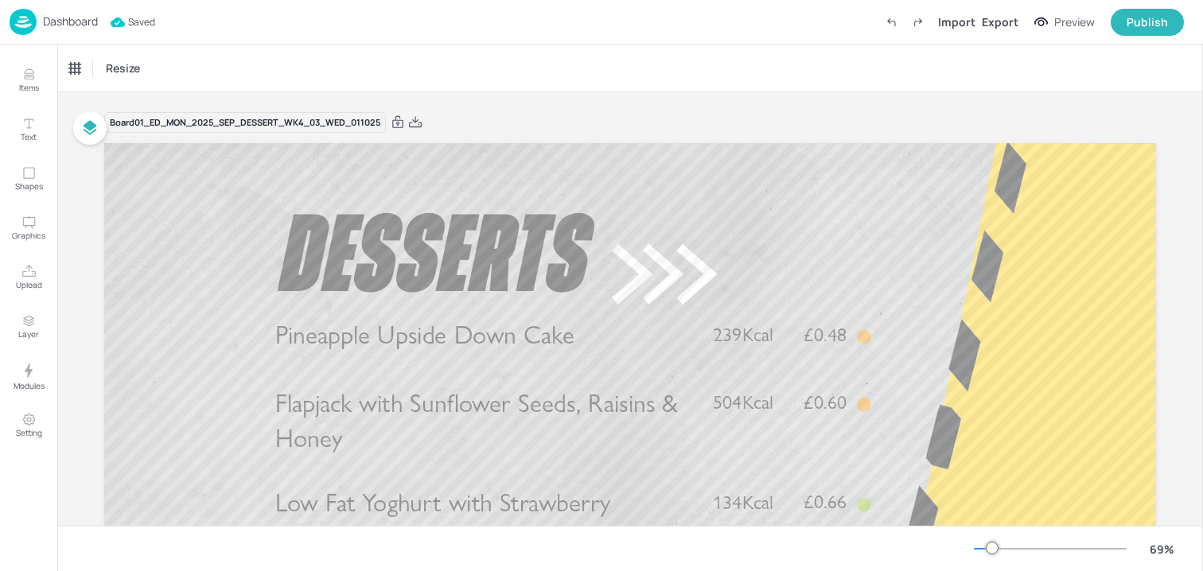
click at [79, 39] on div "Dashboard Saved Import Export Preview Publish" at bounding box center [597, 22] width 1174 height 44
click at [79, 23] on p "Dashboard" at bounding box center [70, 21] width 55 height 11
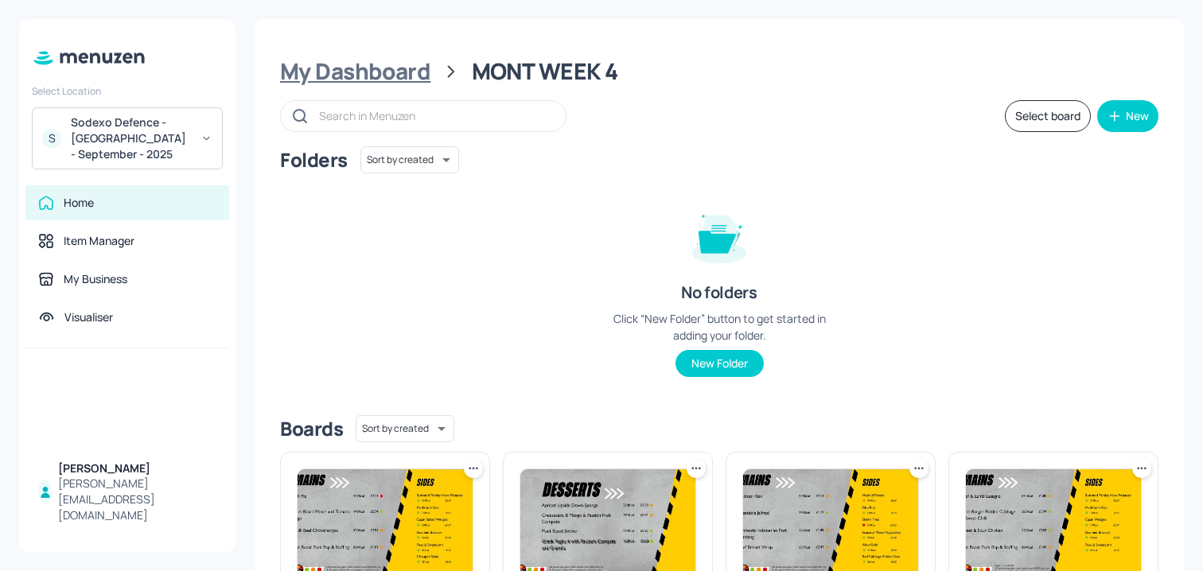
click at [403, 64] on div "My Dashboard" at bounding box center [355, 71] width 150 height 29
